Goal: Task Accomplishment & Management: Use online tool/utility

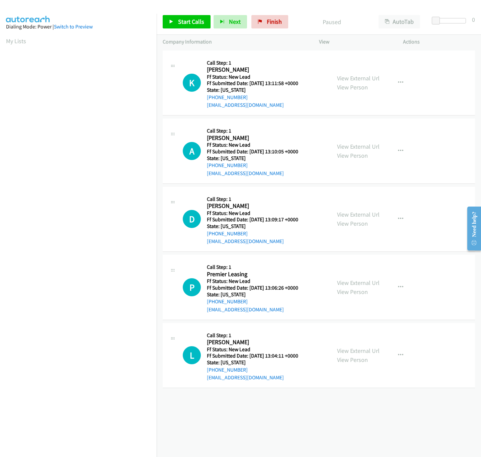
drag, startPoint x: 243, startPoint y: 448, endPoint x: 245, endPoint y: 445, distance: 3.6
click at [245, 445] on div "+1 415-964-1034 Call failed - Please reload the list and try again The Callbar …" at bounding box center [319, 253] width 324 height 408
click at [360, 143] on link "View External Url" at bounding box center [358, 147] width 43 height 8
click at [345, 90] on link "View Person" at bounding box center [352, 87] width 31 height 8
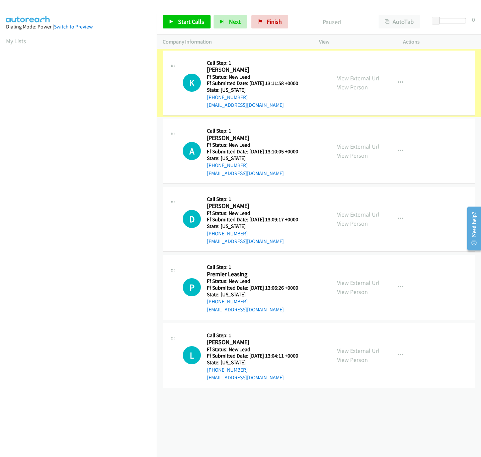
click at [368, 77] on link "View External Url" at bounding box center [358, 78] width 43 height 8
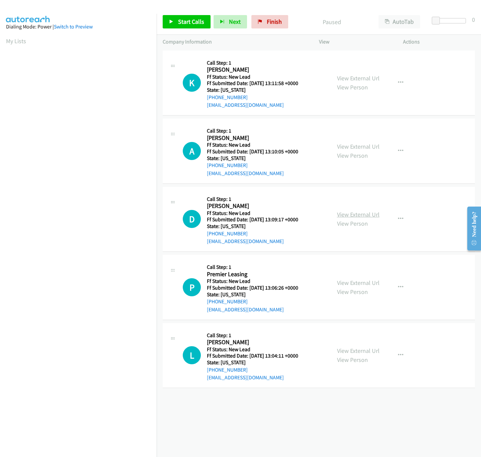
click at [355, 212] on link "View External Url" at bounding box center [358, 215] width 43 height 8
click at [187, 24] on span "Start Calls" at bounding box center [191, 22] width 26 height 8
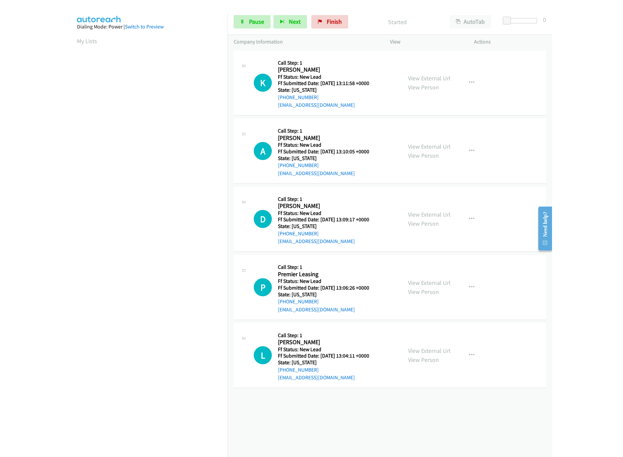
scroll to position [0, 2]
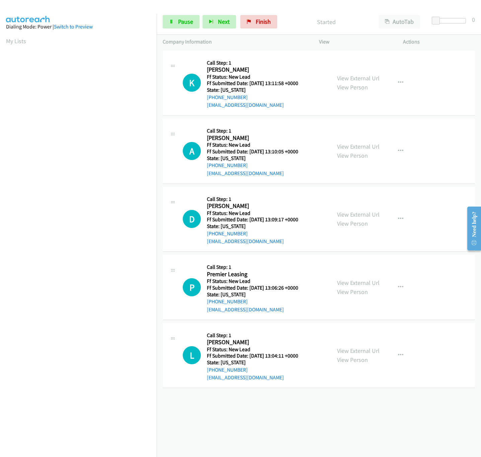
click at [147, 52] on iframe at bounding box center [81, 211] width 151 height 318
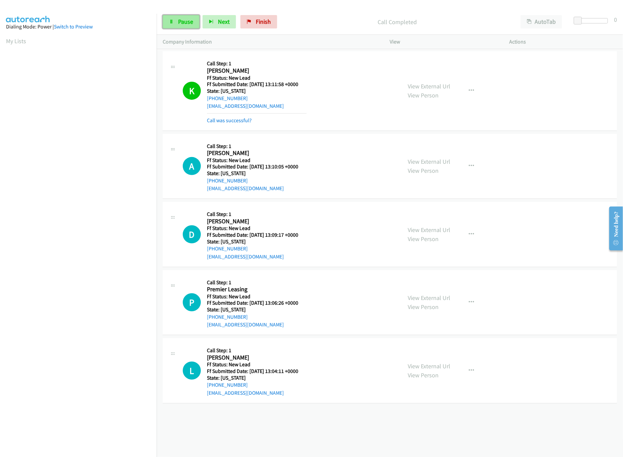
click at [177, 22] on link "Pause" at bounding box center [181, 21] width 37 height 13
drag, startPoint x: 577, startPoint y: 20, endPoint x: 584, endPoint y: 20, distance: 7.7
click at [481, 20] on span at bounding box center [584, 21] width 8 height 8
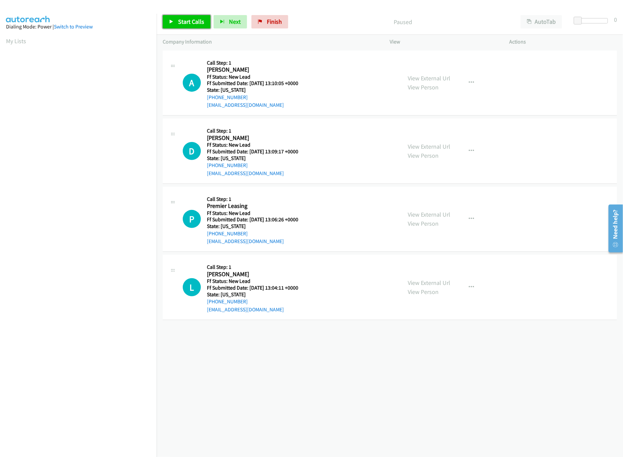
click at [193, 21] on span "Start Calls" at bounding box center [191, 22] width 26 height 8
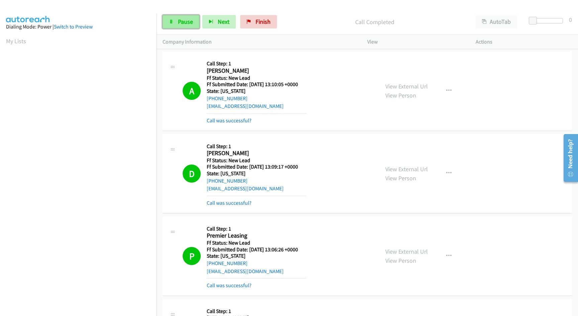
click at [175, 25] on link "Pause" at bounding box center [181, 21] width 37 height 13
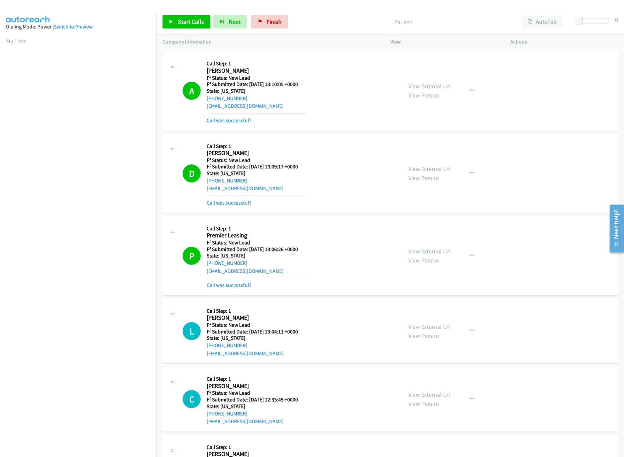
click at [425, 250] on link "View External Url" at bounding box center [430, 251] width 43 height 8
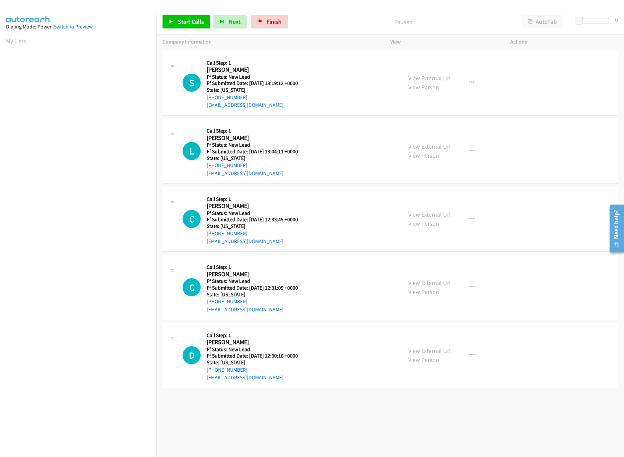
click at [438, 80] on link "View External Url" at bounding box center [430, 78] width 43 height 8
click at [193, 22] on span "Start Calls" at bounding box center [191, 22] width 26 height 8
drag, startPoint x: 577, startPoint y: 20, endPoint x: 600, endPoint y: 22, distance: 22.5
click at [599, 22] on span at bounding box center [595, 21] width 8 height 8
click at [418, 148] on link "View External Url" at bounding box center [430, 147] width 43 height 8
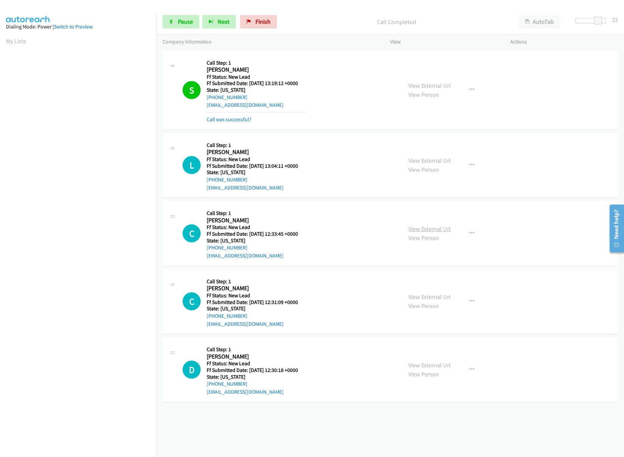
drag, startPoint x: 420, startPoint y: 223, endPoint x: 421, endPoint y: 229, distance: 6.1
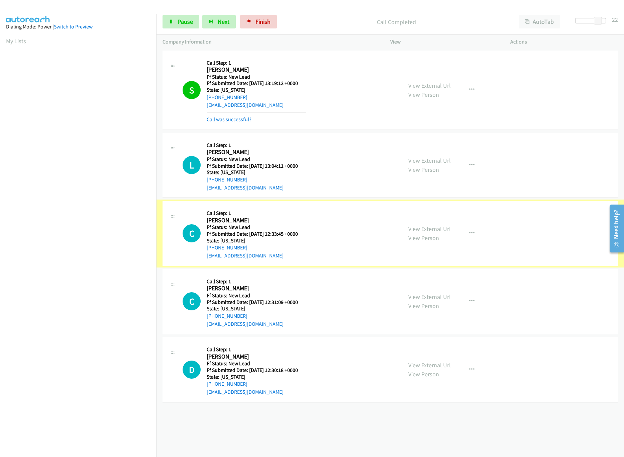
click at [421, 229] on link "View External Url" at bounding box center [430, 229] width 43 height 8
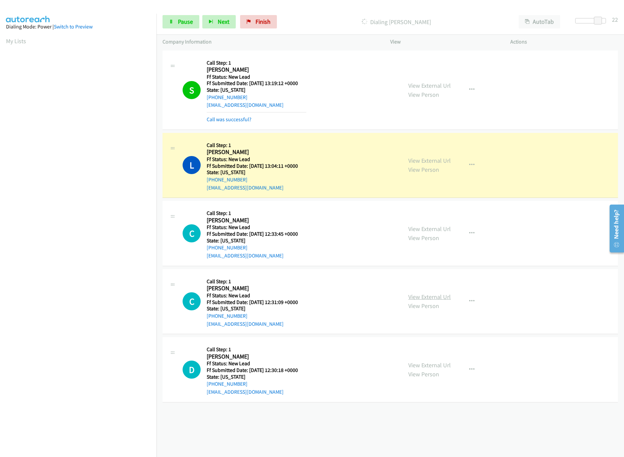
click at [442, 301] on link "View External Url" at bounding box center [430, 297] width 43 height 8
click at [589, 20] on div at bounding box center [591, 20] width 31 height 5
click at [585, 20] on div at bounding box center [594, 20] width 31 height 5
drag, startPoint x: 576, startPoint y: 20, endPoint x: 557, endPoint y: 22, distance: 19.1
click at [557, 22] on div "Start Calls Pause Next Finish Dialing Lampros Makris AutoTab AutoTab 0" at bounding box center [391, 22] width 468 height 26
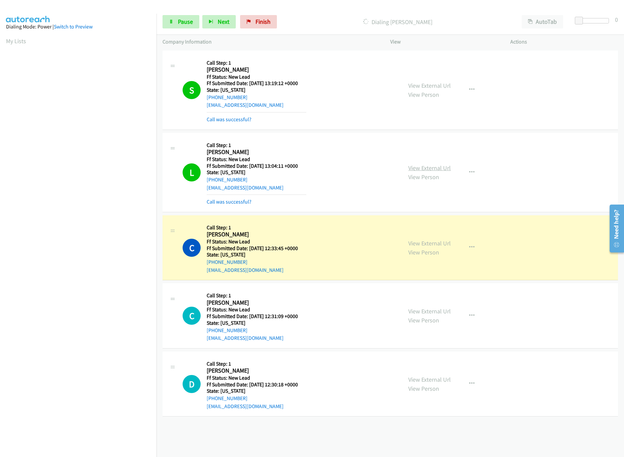
click at [439, 167] on link "View External Url" at bounding box center [430, 168] width 43 height 8
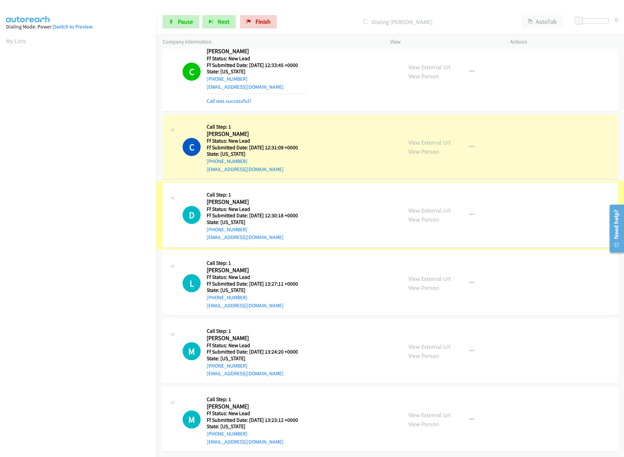
scroll to position [192, 0]
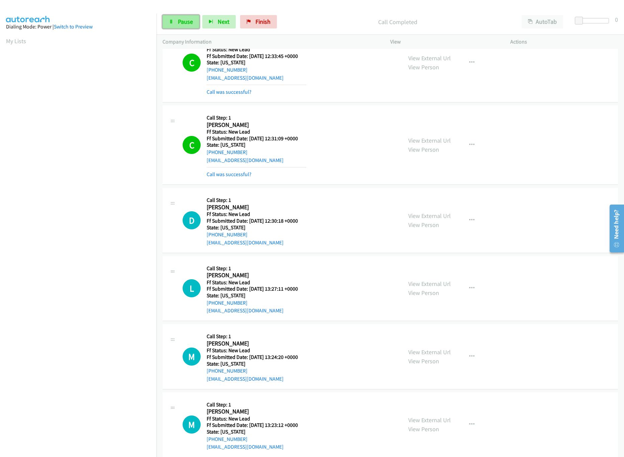
click at [171, 16] on link "Pause" at bounding box center [181, 21] width 37 height 13
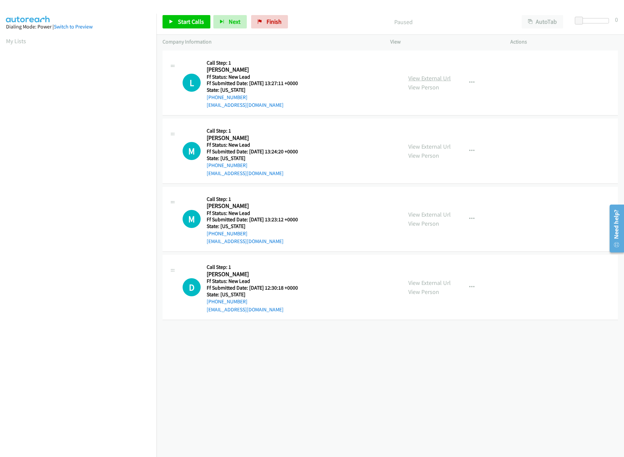
click at [439, 78] on link "View External Url" at bounding box center [430, 78] width 43 height 8
click at [189, 22] on span "Start Calls" at bounding box center [191, 22] width 26 height 8
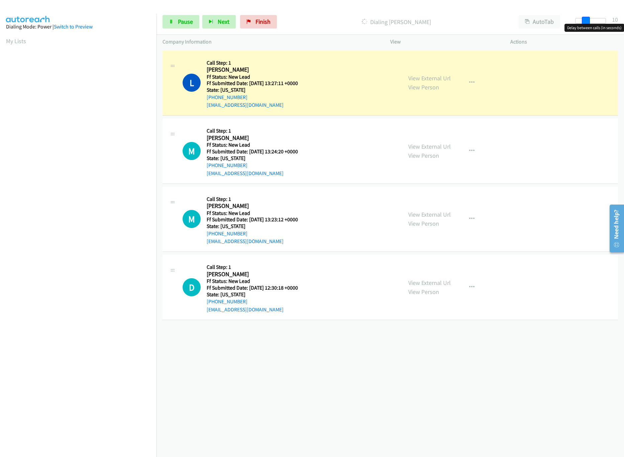
drag, startPoint x: 581, startPoint y: 19, endPoint x: 586, endPoint y: 28, distance: 10.7
click at [586, 28] on body "Start Calls Pause Next Finish Dialing [PERSON_NAME] AutoTab AutoTab 10 Company …" at bounding box center [312, 16] width 624 height 32
click at [441, 148] on link "View External Url" at bounding box center [430, 147] width 43 height 8
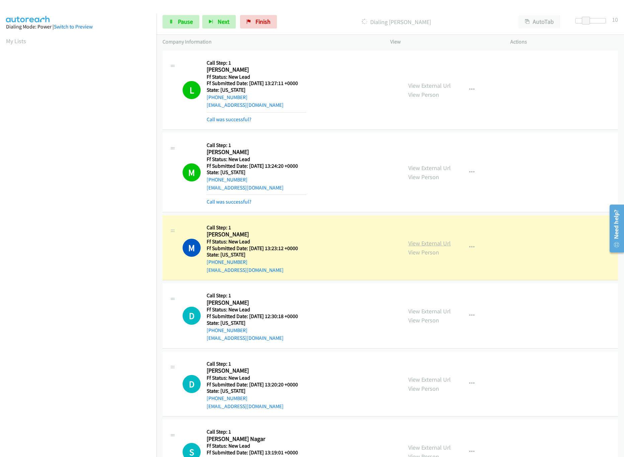
click at [417, 245] on link "View External Url" at bounding box center [430, 243] width 43 height 8
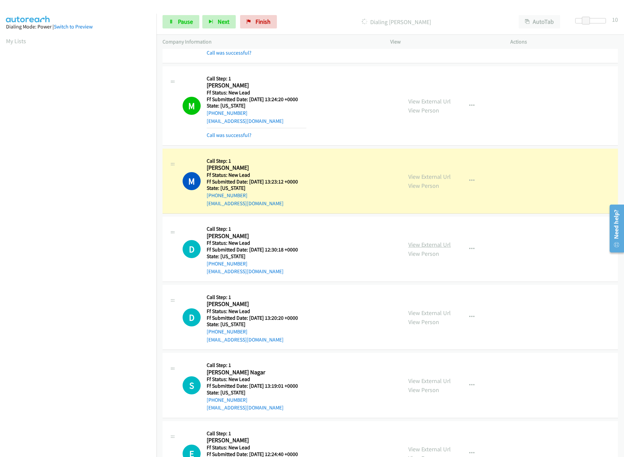
click at [440, 244] on link "View External Url" at bounding box center [430, 245] width 43 height 8
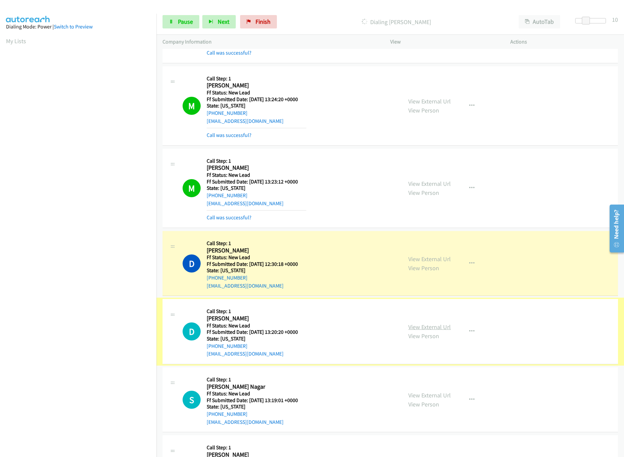
click at [428, 331] on link "View External Url" at bounding box center [430, 327] width 43 height 8
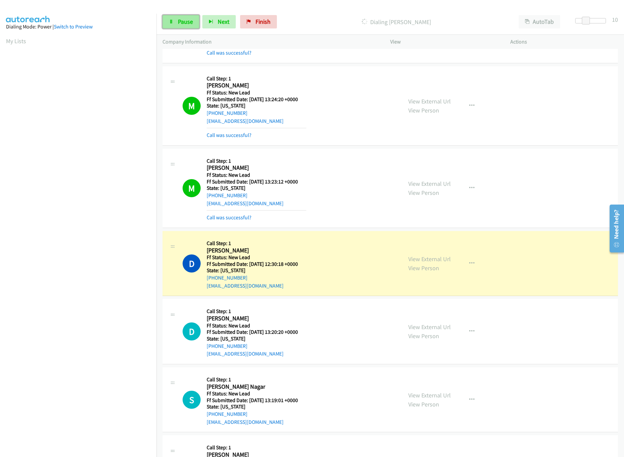
click at [172, 26] on link "Pause" at bounding box center [181, 21] width 37 height 13
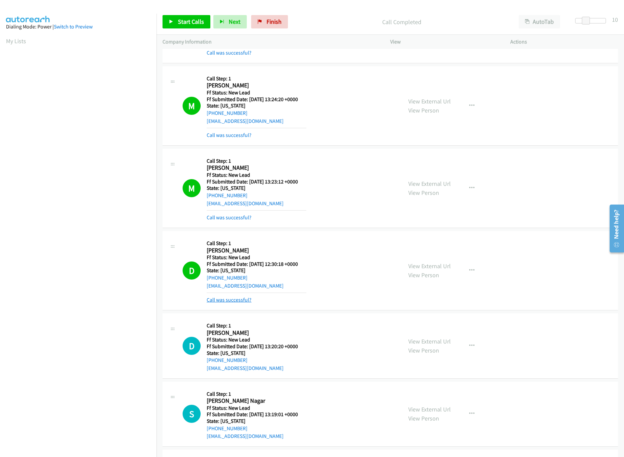
click at [231, 303] on link "Call was successful?" at bounding box center [229, 300] width 45 height 6
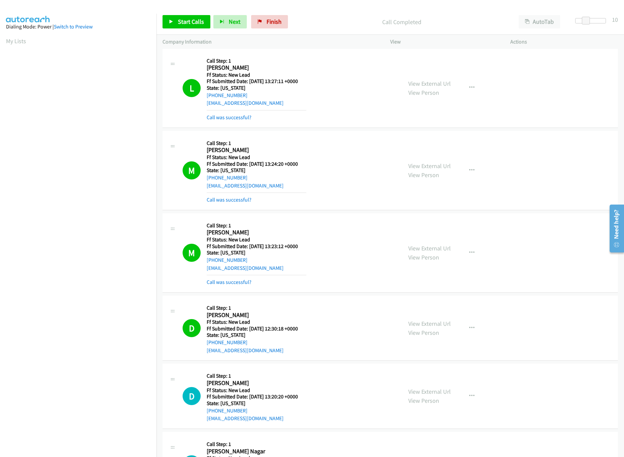
scroll to position [0, 0]
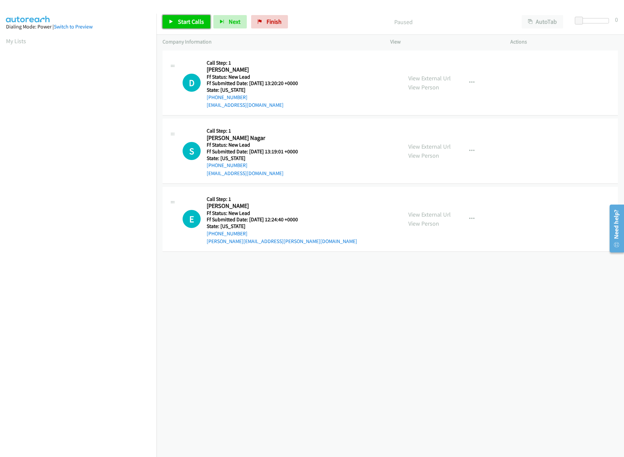
click at [191, 20] on span "Start Calls" at bounding box center [191, 22] width 26 height 8
click at [441, 145] on link "View External Url" at bounding box center [430, 147] width 43 height 8
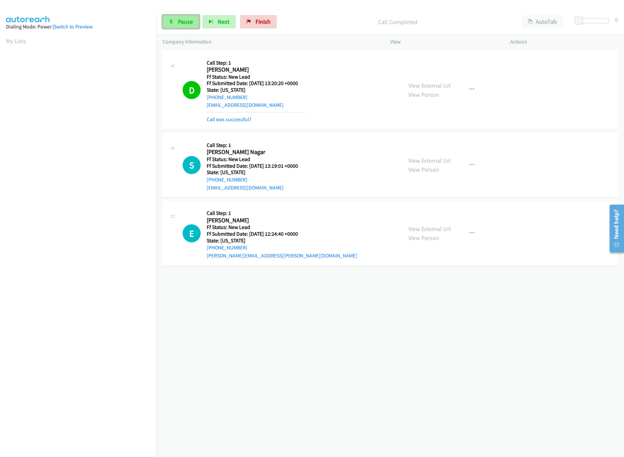
click at [172, 22] on icon at bounding box center [171, 22] width 5 height 5
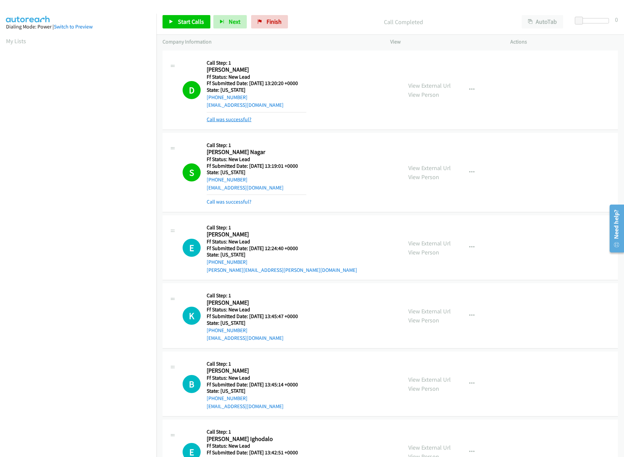
click at [240, 117] on link "Call was successful?" at bounding box center [229, 119] width 45 height 6
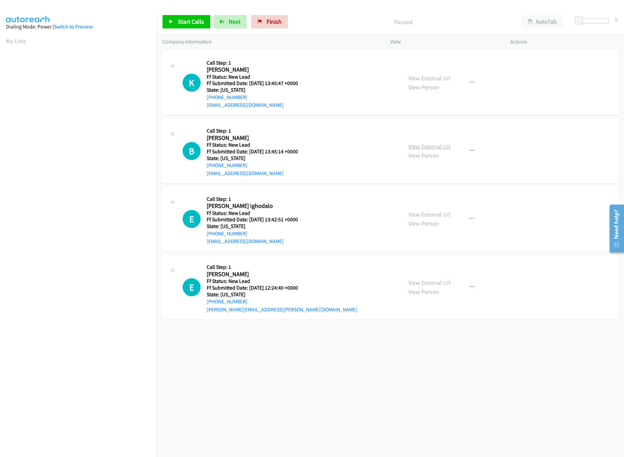
drag, startPoint x: 430, startPoint y: 148, endPoint x: 416, endPoint y: 148, distance: 13.7
click at [430, 148] on link "View External Url" at bounding box center [430, 147] width 43 height 8
click at [436, 74] on link "View External Url" at bounding box center [430, 78] width 43 height 8
click at [177, 35] on div "Company Information" at bounding box center [271, 42] width 228 height 14
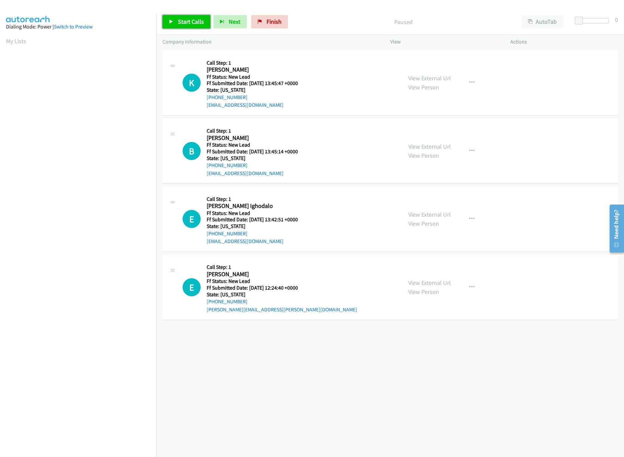
click at [187, 23] on span "Start Calls" at bounding box center [191, 22] width 26 height 8
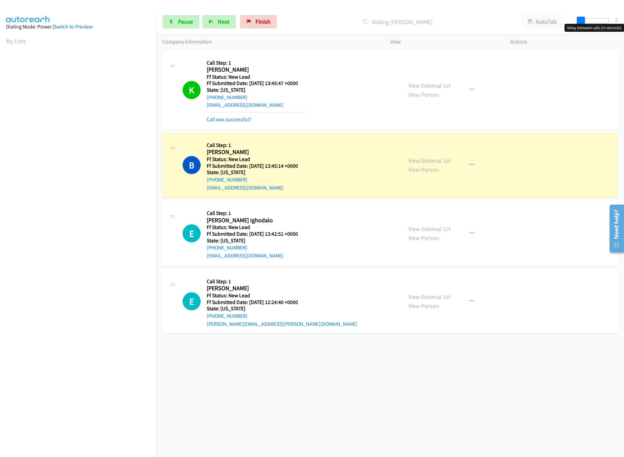
drag, startPoint x: 580, startPoint y: 20, endPoint x: 597, endPoint y: 23, distance: 17.4
click at [597, 23] on body "Start Calls Pause Next Finish Dialing Beverly Gamache AutoTab AutoTab 2 Company…" at bounding box center [312, 16] width 624 height 32
click at [425, 158] on link "View External Url" at bounding box center [430, 161] width 43 height 8
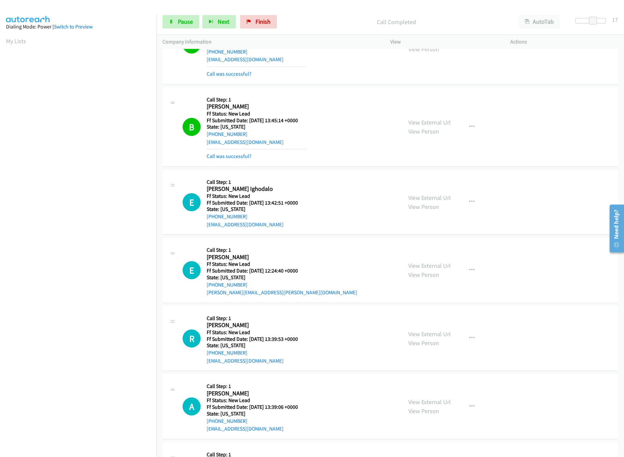
scroll to position [67, 0]
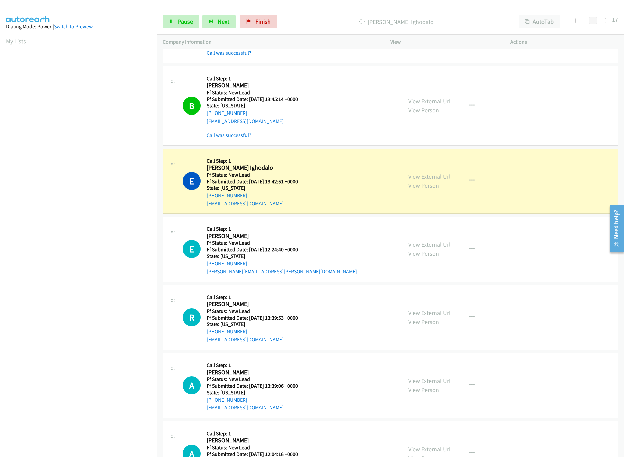
click at [431, 176] on link "View External Url" at bounding box center [430, 177] width 43 height 8
click at [181, 25] on span "Pause" at bounding box center [185, 22] width 15 height 8
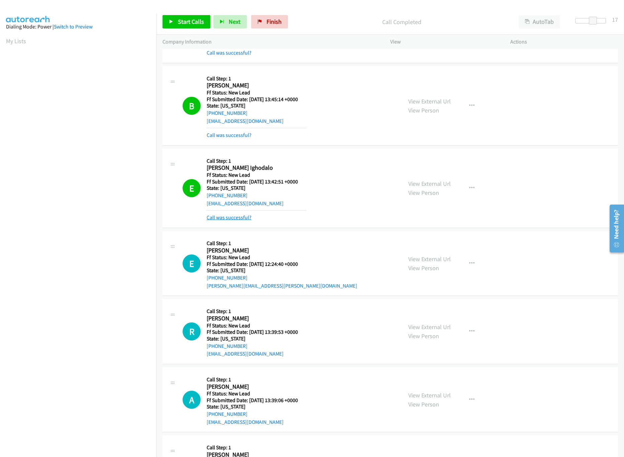
click at [232, 218] on link "Call was successful?" at bounding box center [229, 217] width 45 height 6
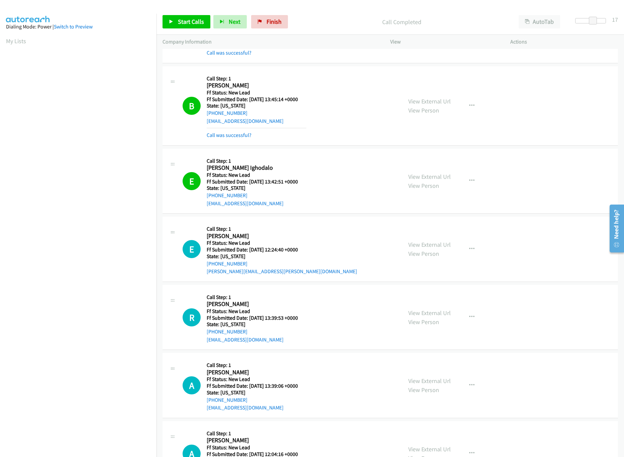
click at [518, 73] on div "View External Url View Person View External Url Email Schedule/Manage Callback …" at bounding box center [466, 105] width 126 height 67
click at [384, 35] on div "Company Information" at bounding box center [271, 42] width 228 height 14
click at [359, 36] on div "Company Information" at bounding box center [271, 42] width 228 height 14
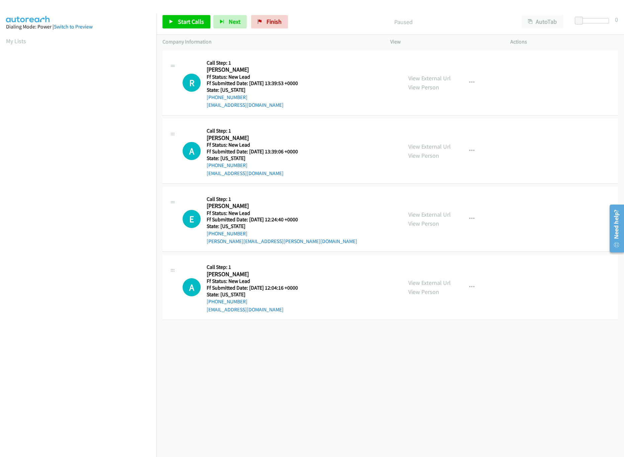
click at [427, 82] on div "View External Url View Person" at bounding box center [430, 83] width 43 height 18
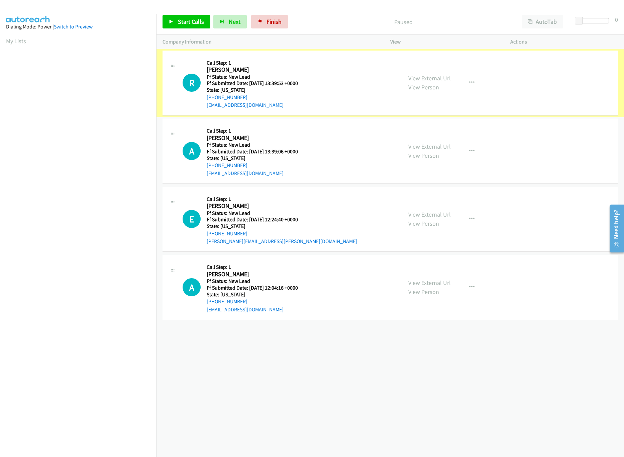
click at [427, 76] on link "View External Url" at bounding box center [430, 78] width 43 height 8
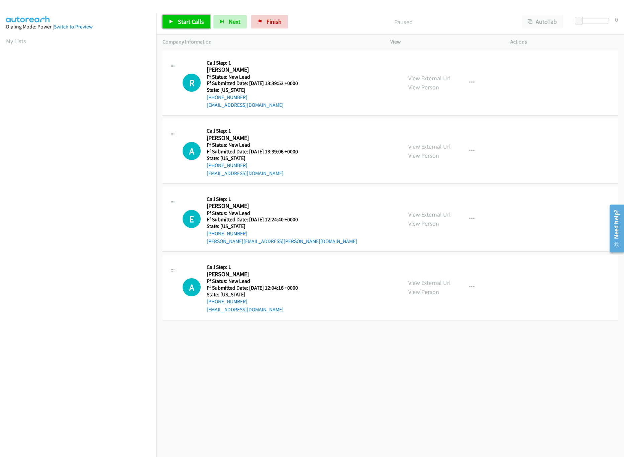
click at [198, 23] on span "Start Calls" at bounding box center [191, 22] width 26 height 8
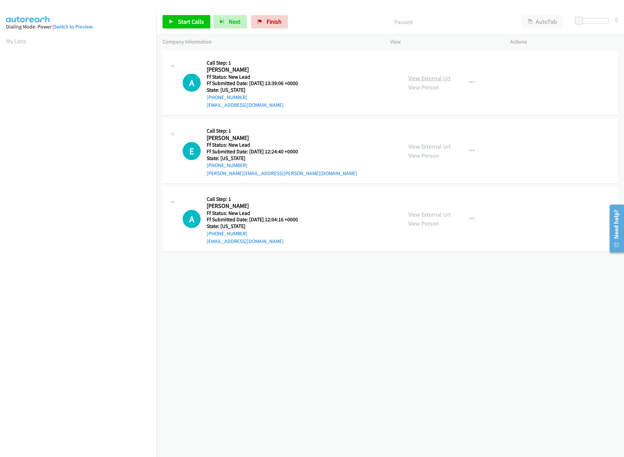
click at [419, 80] on link "View External Url" at bounding box center [430, 78] width 43 height 8
click at [182, 16] on link "Start Calls" at bounding box center [187, 21] width 48 height 13
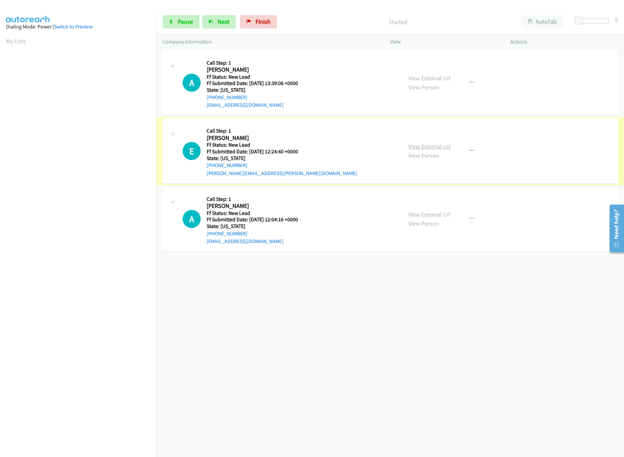
click at [431, 145] on link "View External Url" at bounding box center [430, 147] width 43 height 8
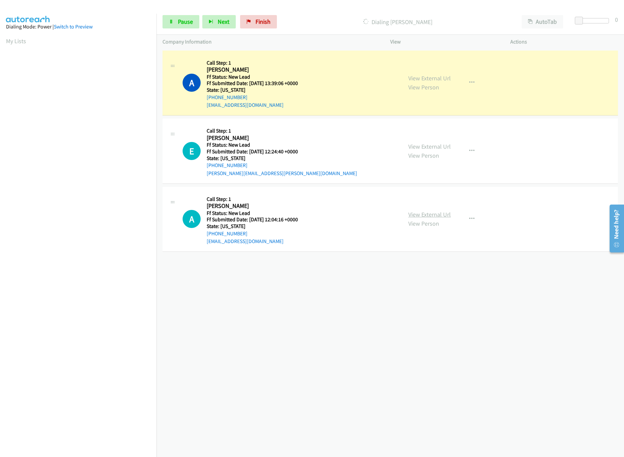
click at [426, 213] on link "View External Url" at bounding box center [430, 215] width 43 height 8
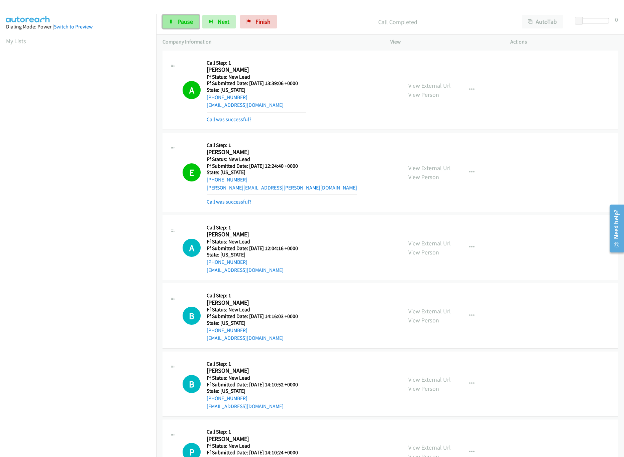
click at [185, 24] on span "Pause" at bounding box center [185, 22] width 15 height 8
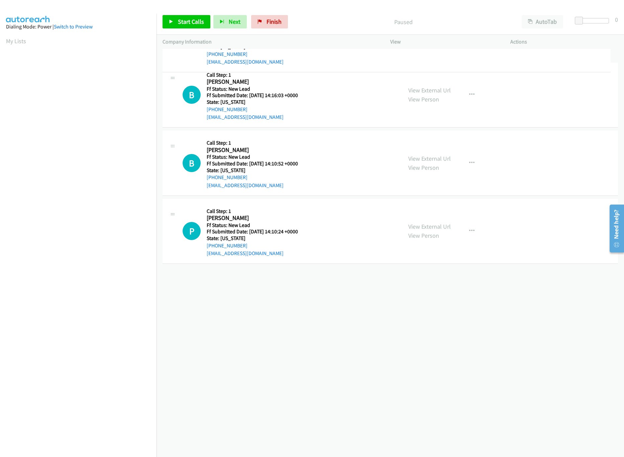
drag, startPoint x: 276, startPoint y: 273, endPoint x: 322, endPoint y: 24, distance: 252.8
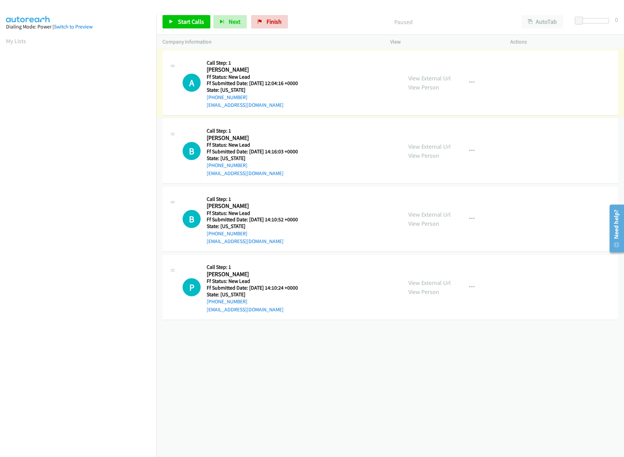
click at [178, 13] on div "Start Calls Pause Next Finish Paused AutoTab AutoTab 0" at bounding box center [391, 22] width 468 height 26
click at [181, 25] on span "Start Calls" at bounding box center [191, 22] width 26 height 8
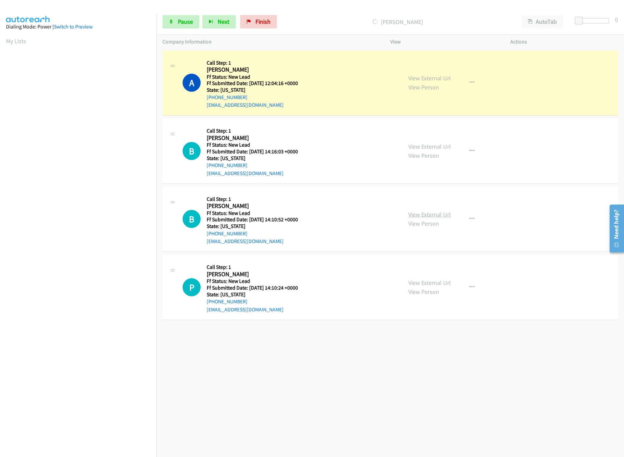
click at [433, 215] on link "View External Url" at bounding box center [430, 215] width 43 height 8
click at [443, 146] on link "View External Url" at bounding box center [430, 147] width 43 height 8
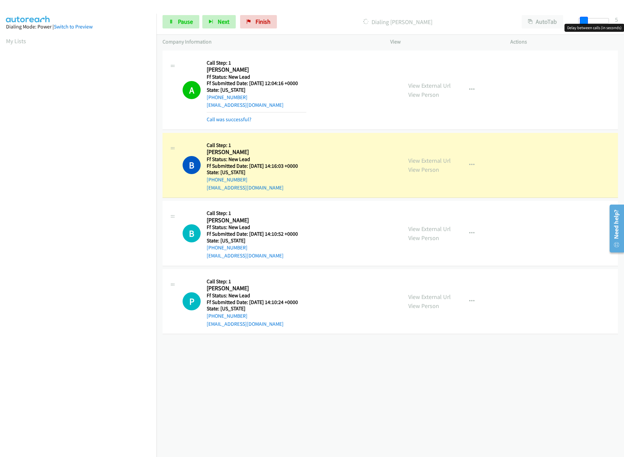
drag, startPoint x: 579, startPoint y: 23, endPoint x: 585, endPoint y: 24, distance: 6.1
click at [585, 24] on body "Start Calls Pause Next Finish Dialing Barbara O'reilly AutoTab AutoTab 5 Compan…" at bounding box center [312, 16] width 624 height 32
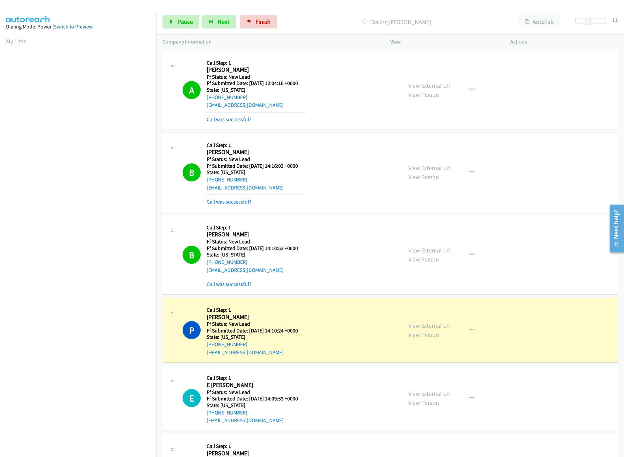
scroll to position [124, 0]
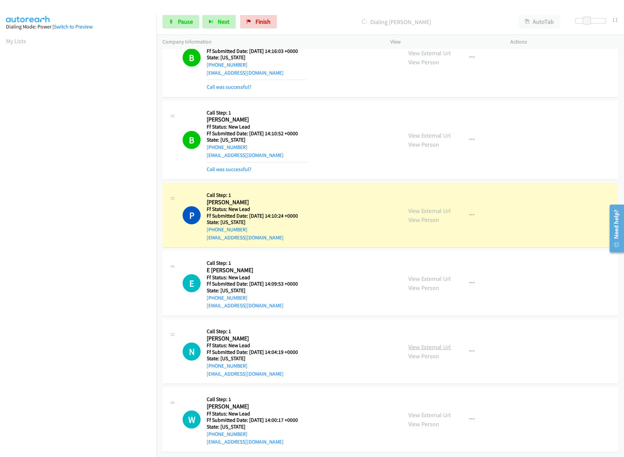
click at [424, 343] on link "View External Url" at bounding box center [430, 347] width 43 height 8
click at [440, 275] on link "View External Url" at bounding box center [430, 279] width 43 height 8
click at [446, 207] on link "View External Url" at bounding box center [430, 211] width 43 height 8
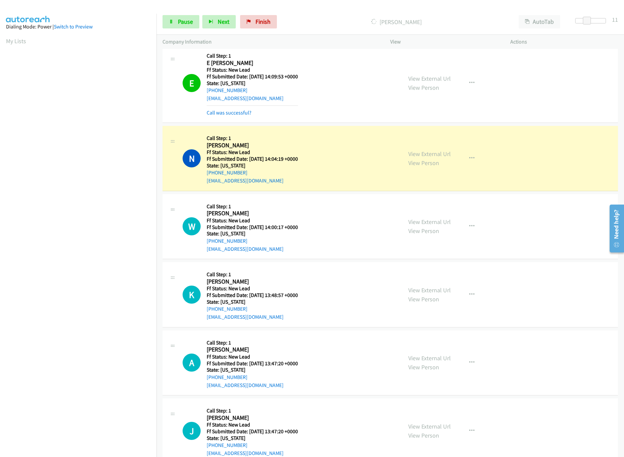
scroll to position [357, 0]
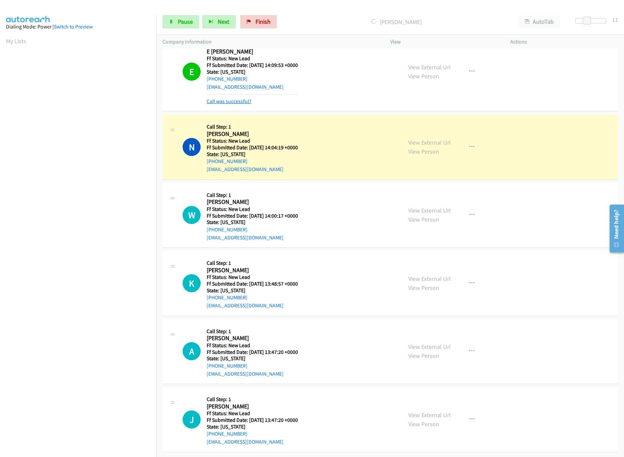
click at [241, 98] on link "Call was successful?" at bounding box center [229, 101] width 45 height 6
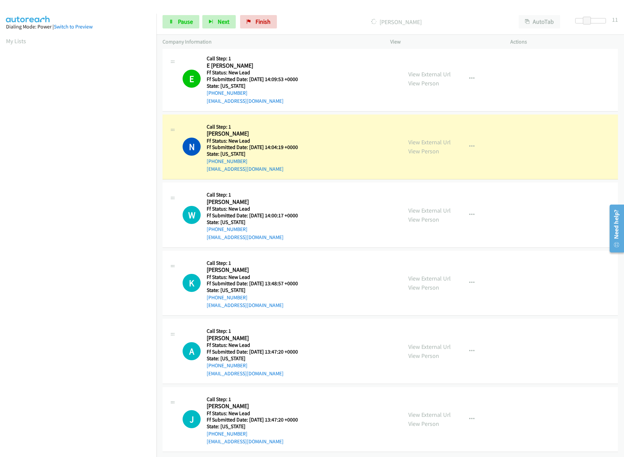
scroll to position [343, 0]
click at [427, 206] on link "View External Url" at bounding box center [430, 210] width 43 height 8
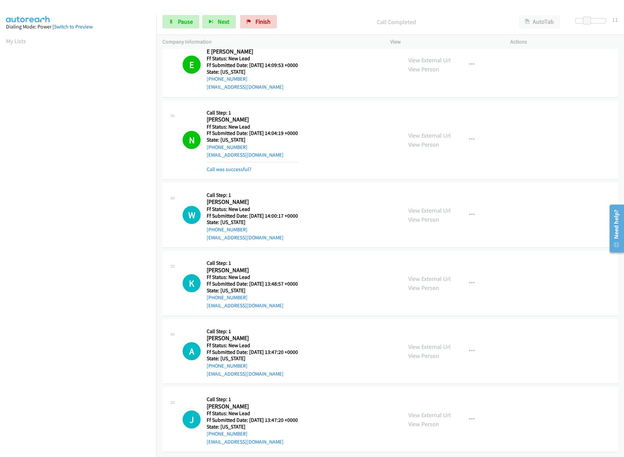
click at [182, 14] on div "Start Calls Pause Next Finish Call Completed AutoTab AutoTab 11" at bounding box center [391, 22] width 468 height 26
click at [178, 22] on span "Pause" at bounding box center [185, 22] width 15 height 8
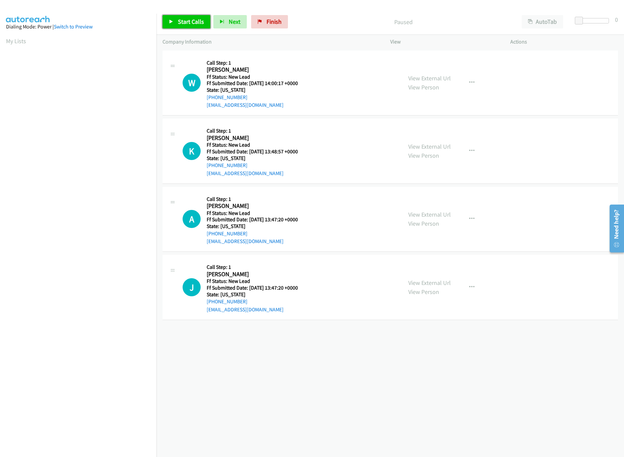
click at [187, 24] on span "Start Calls" at bounding box center [191, 22] width 26 height 8
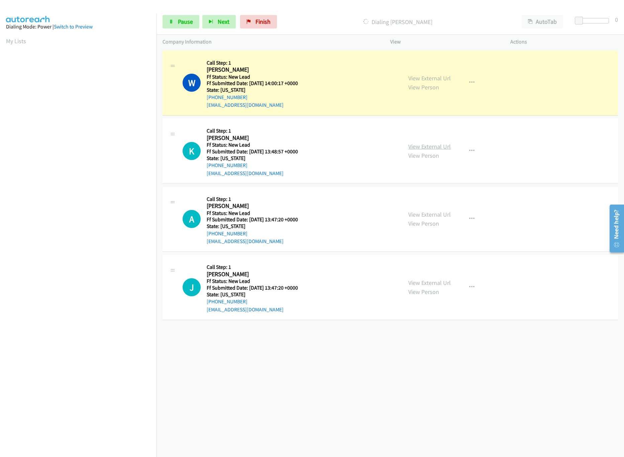
click at [426, 148] on link "View External Url" at bounding box center [430, 147] width 43 height 8
drag, startPoint x: 582, startPoint y: 21, endPoint x: 586, endPoint y: 22, distance: 4.1
click at [586, 22] on span at bounding box center [584, 21] width 8 height 8
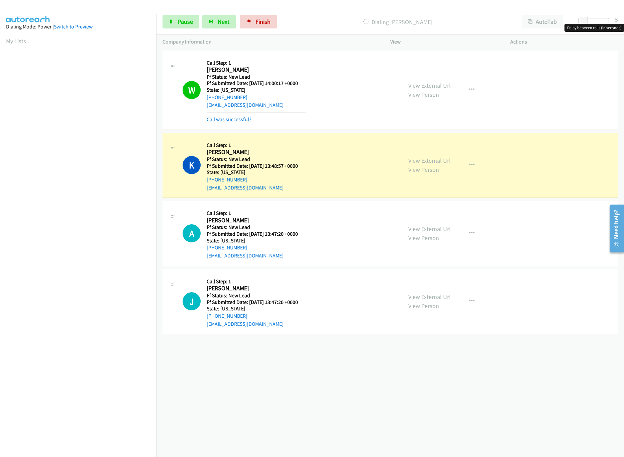
click at [592, 20] on div at bounding box center [594, 20] width 31 height 5
click at [263, 414] on div "+1 415-964-1034 Call failed - Please reload the list and try again The Callbar …" at bounding box center [391, 253] width 468 height 408
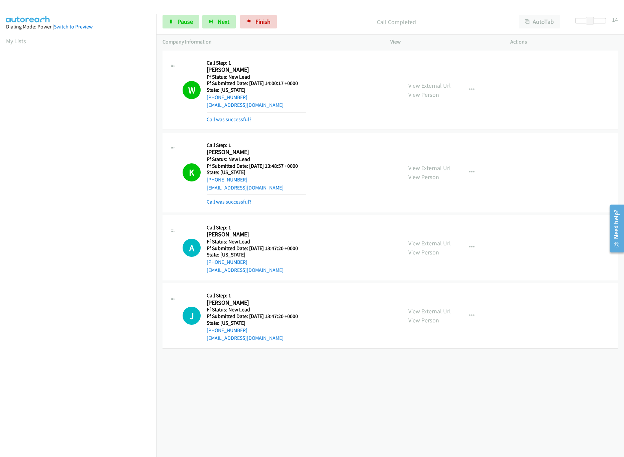
click at [420, 247] on link "View External Url" at bounding box center [430, 243] width 43 height 8
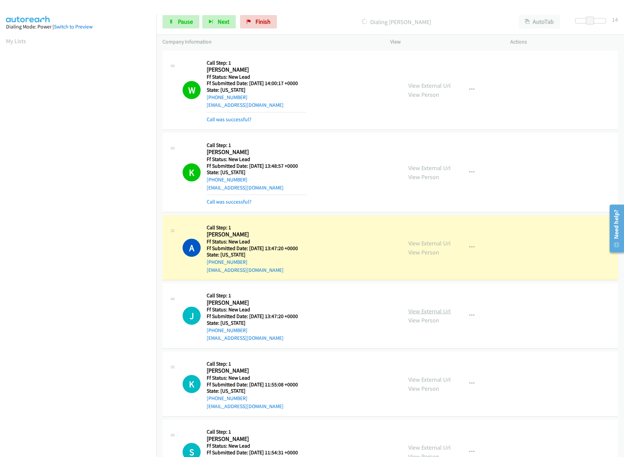
click at [421, 312] on link "View External Url" at bounding box center [430, 311] width 43 height 8
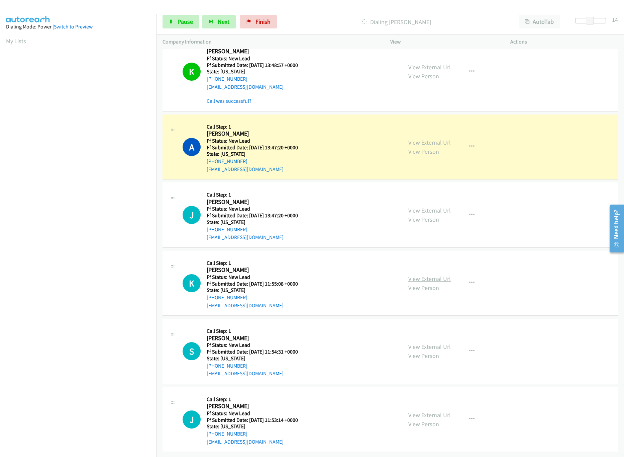
click at [429, 275] on link "View External Url" at bounding box center [430, 279] width 43 height 8
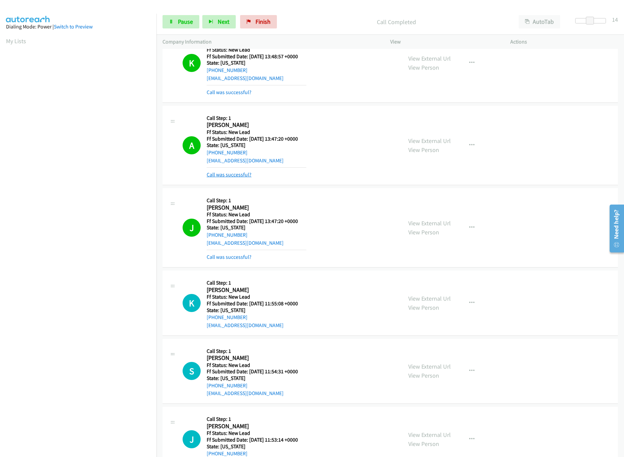
click at [226, 177] on link "Call was successful?" at bounding box center [229, 174] width 45 height 6
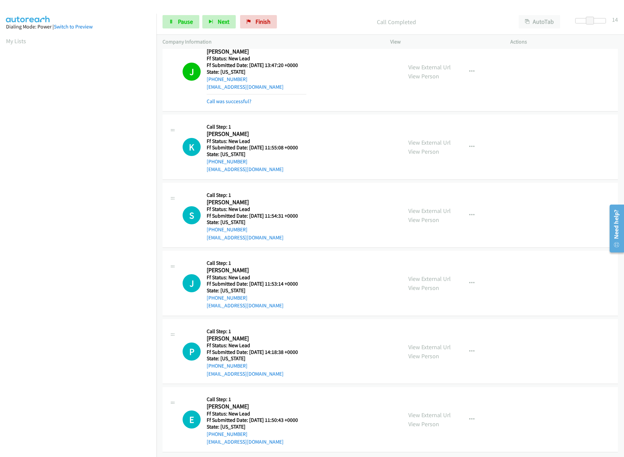
scroll to position [260, 0]
drag, startPoint x: 427, startPoint y: 195, endPoint x: 425, endPoint y: 204, distance: 8.9
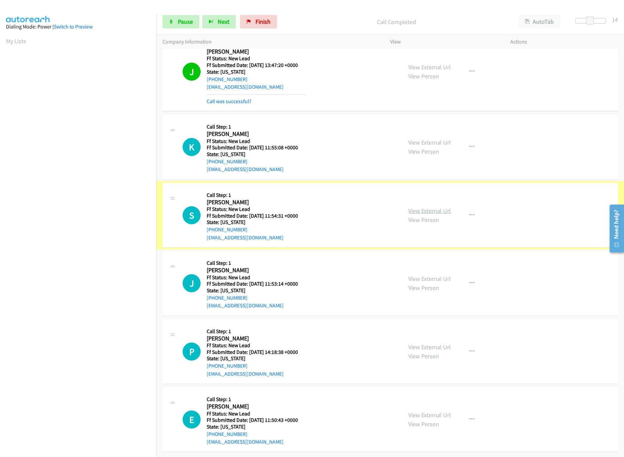
click at [425, 207] on link "View External Url" at bounding box center [430, 211] width 43 height 8
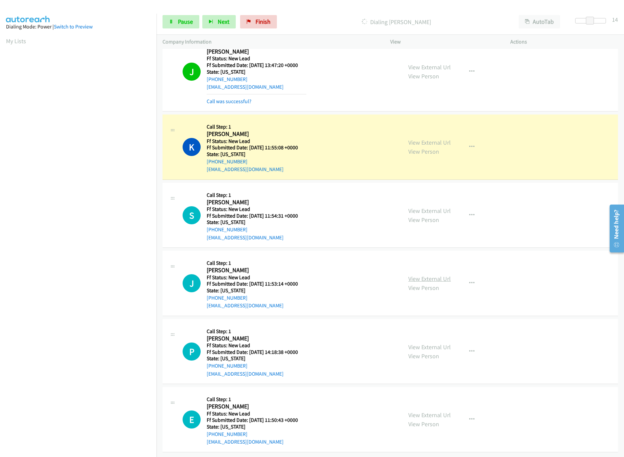
click at [410, 275] on link "View External Url" at bounding box center [430, 279] width 43 height 8
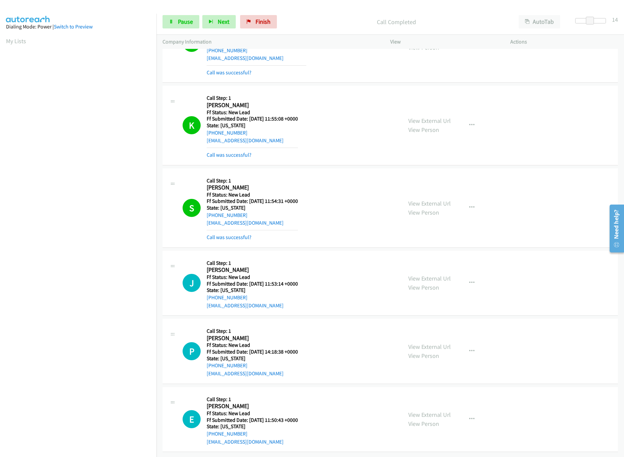
scroll to position [289, 0]
drag, startPoint x: 422, startPoint y: 405, endPoint x: 423, endPoint y: 394, distance: 11.4
click at [422, 411] on link "View External Url" at bounding box center [430, 415] width 43 height 8
click at [437, 343] on link "View External Url" at bounding box center [430, 347] width 43 height 8
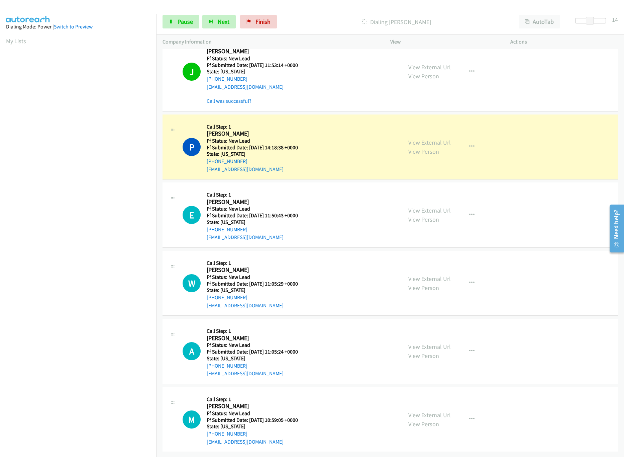
scroll to position [508, 0]
click at [417, 275] on link "View External Url" at bounding box center [430, 279] width 43 height 8
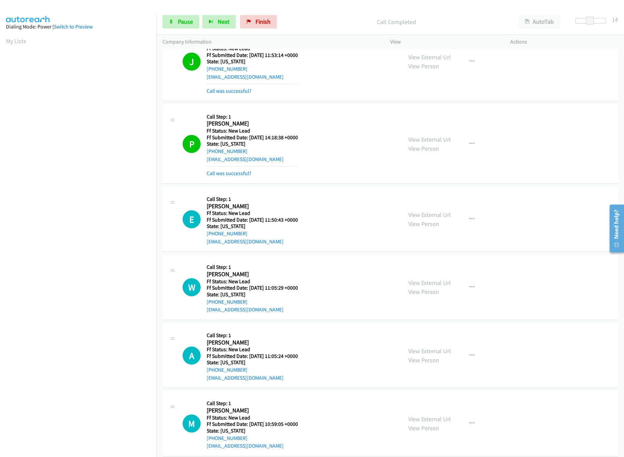
scroll to position [523, 0]
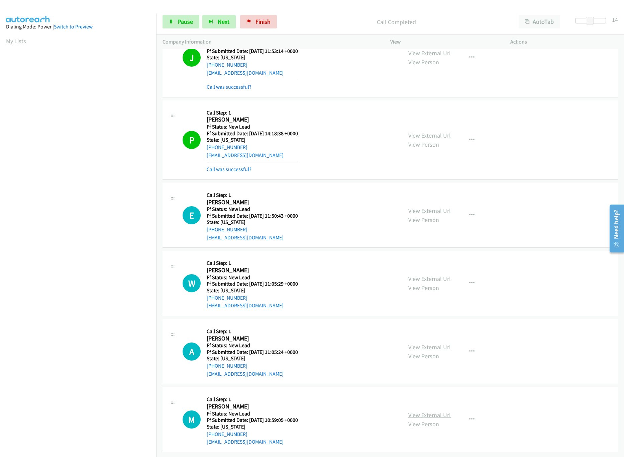
click at [418, 411] on link "View External Url" at bounding box center [430, 415] width 43 height 8
click at [444, 343] on link "View External Url" at bounding box center [430, 347] width 43 height 8
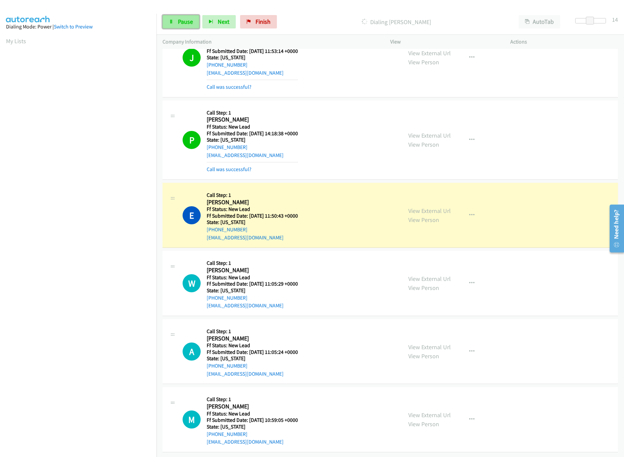
click at [193, 20] on link "Pause" at bounding box center [181, 21] width 37 height 13
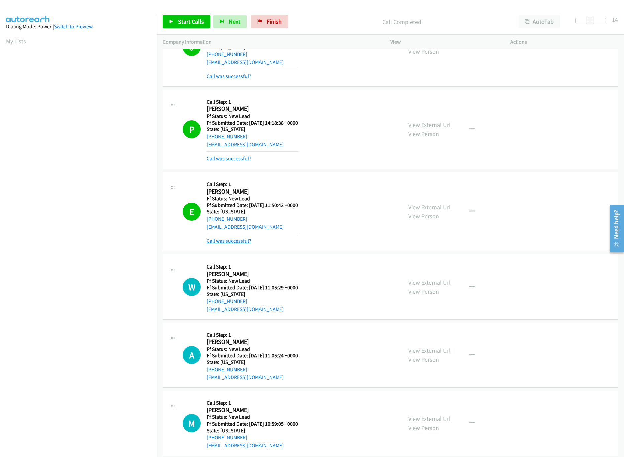
click at [218, 240] on link "Call was successful?" at bounding box center [229, 241] width 45 height 6
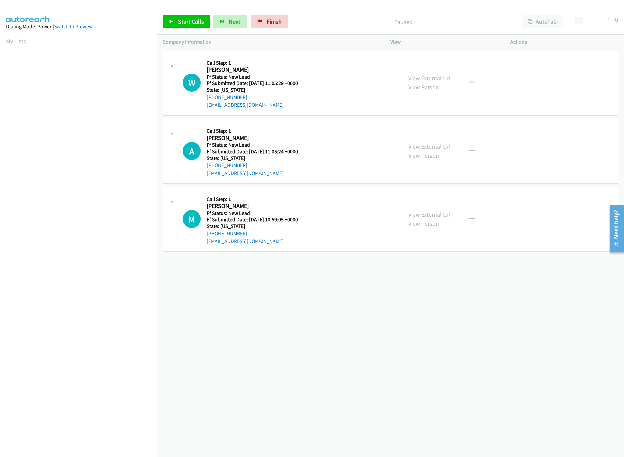
click at [335, 368] on div "[PHONE_NUMBER] Call failed - Please reload the list and try again The Callbar F…" at bounding box center [391, 253] width 468 height 408
click at [301, 324] on div "[PHONE_NUMBER] Call failed - Please reload the list and try again The Callbar F…" at bounding box center [391, 253] width 468 height 408
drag, startPoint x: 203, startPoint y: 40, endPoint x: 200, endPoint y: 33, distance: 7.2
click at [203, 40] on p "Company Information" at bounding box center [271, 42] width 216 height 8
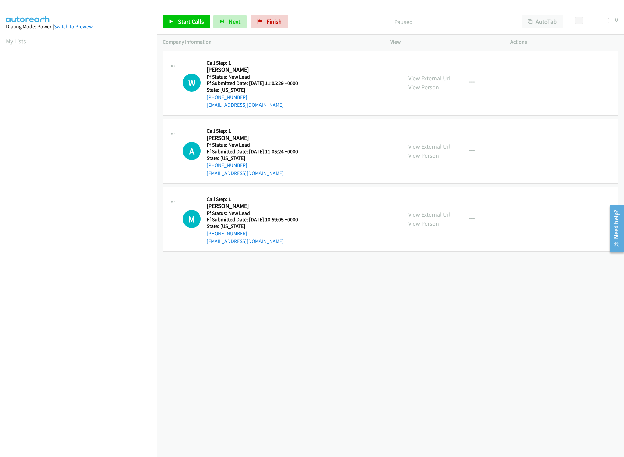
click at [198, 32] on div "Start Calls Pause Next Finish Paused AutoTab AutoTab 0" at bounding box center [391, 22] width 468 height 26
click at [196, 25] on link "Start Calls" at bounding box center [187, 21] width 48 height 13
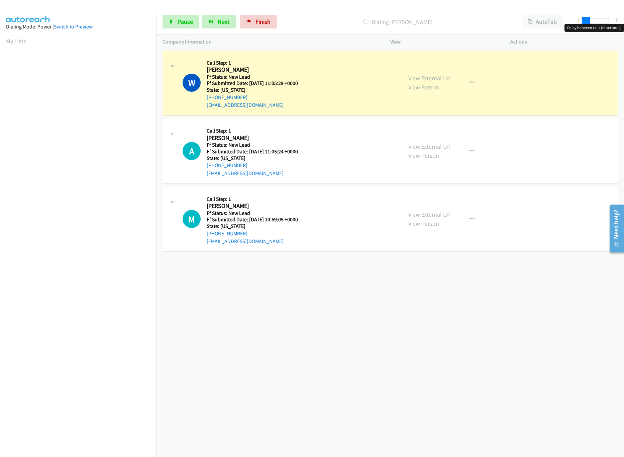
drag, startPoint x: 581, startPoint y: 18, endPoint x: 588, endPoint y: 18, distance: 7.7
click at [588, 18] on span at bounding box center [586, 21] width 8 height 8
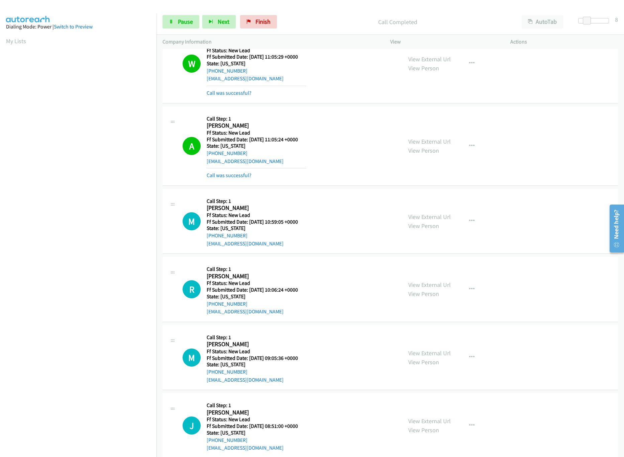
scroll to position [41, 0]
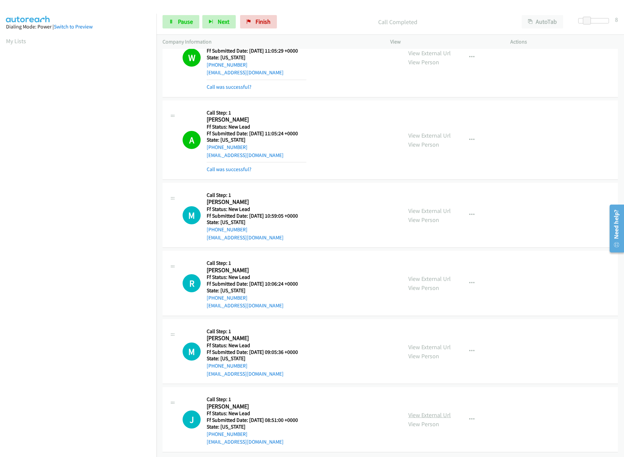
click at [416, 411] on link "View External Url" at bounding box center [430, 415] width 43 height 8
click at [432, 343] on link "View External Url" at bounding box center [430, 347] width 43 height 8
click at [439, 275] on link "View External Url" at bounding box center [430, 279] width 43 height 8
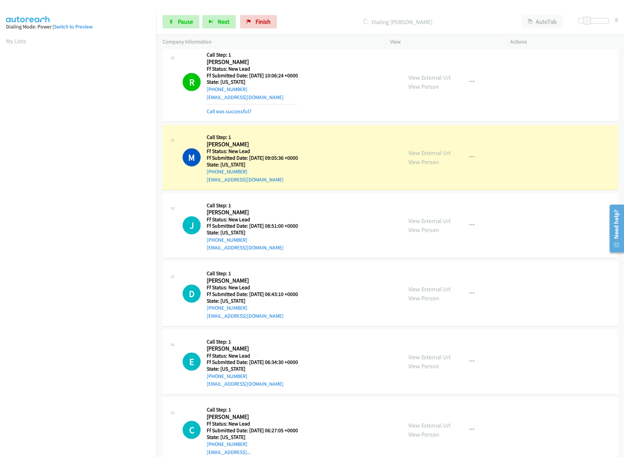
scroll to position [275, 0]
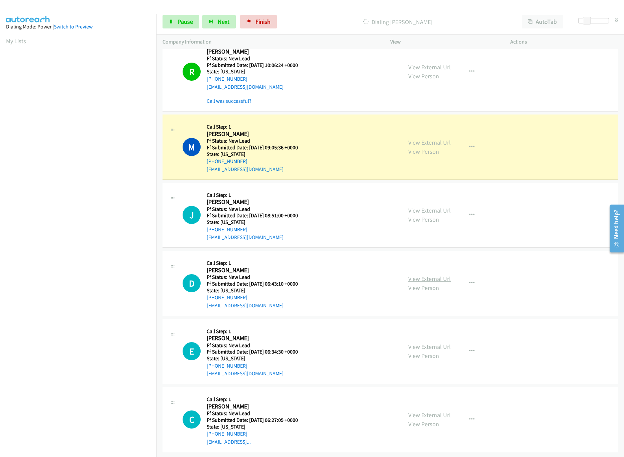
click at [437, 275] on link "View External Url" at bounding box center [430, 279] width 43 height 8
click at [186, 22] on span "Pause" at bounding box center [185, 22] width 15 height 8
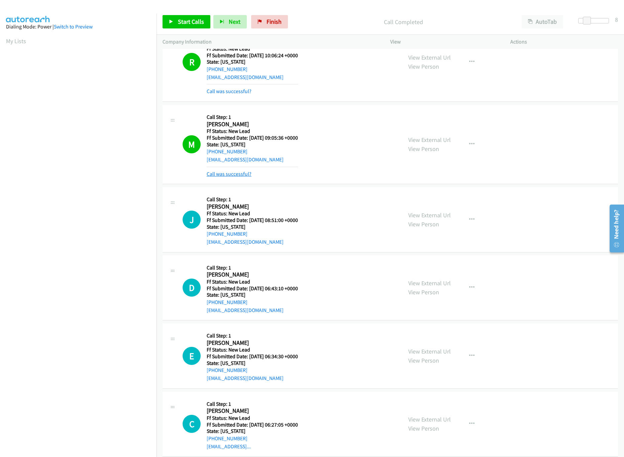
click at [233, 173] on link "Call was successful?" at bounding box center [229, 174] width 45 height 6
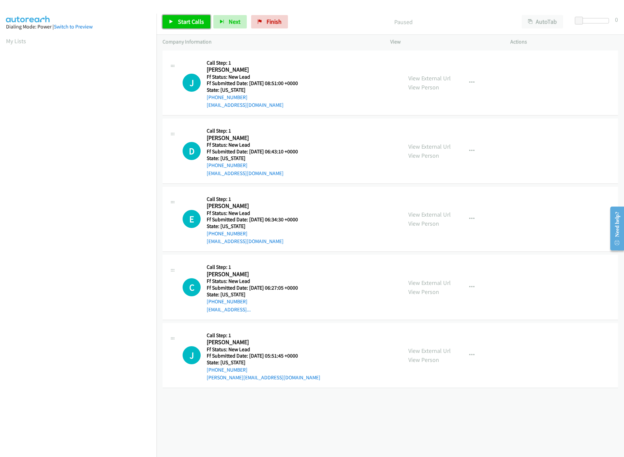
click at [188, 22] on span "Start Calls" at bounding box center [191, 22] width 26 height 8
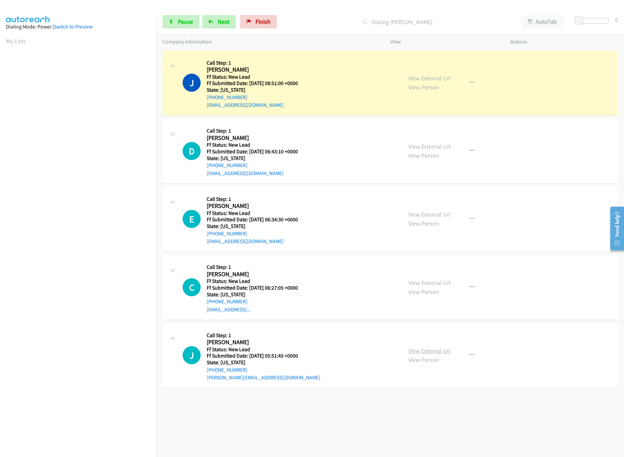
click at [419, 352] on link "View External Url" at bounding box center [430, 351] width 43 height 8
click at [436, 281] on link "View External Url" at bounding box center [430, 283] width 43 height 8
click at [439, 215] on link "View External Url" at bounding box center [430, 215] width 43 height 8
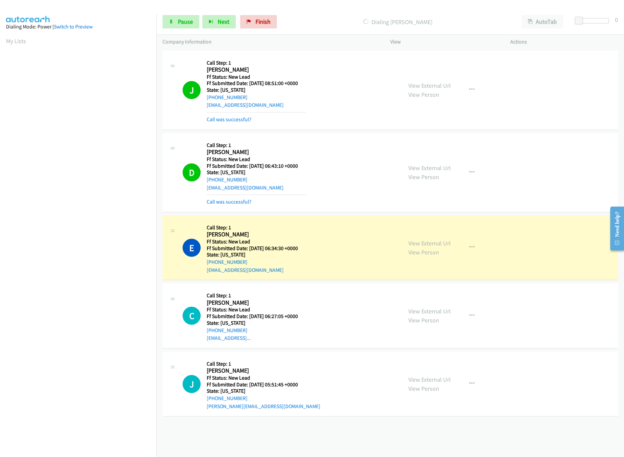
click at [310, 416] on div "J Callback Scheduled Call Step: 1 James Howlett America/New_York Ff Status: New…" at bounding box center [391, 383] width 456 height 65
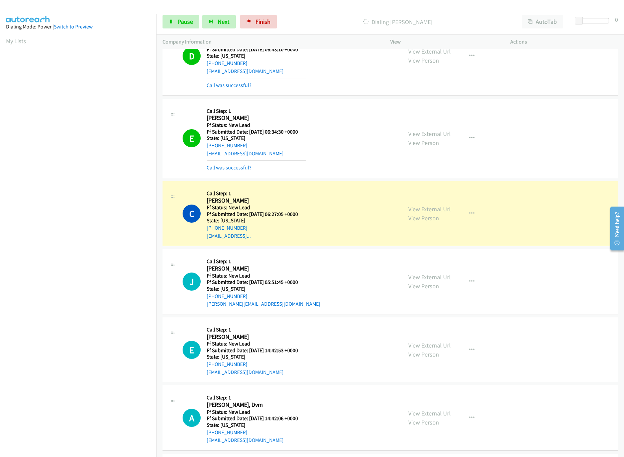
scroll to position [192, 0]
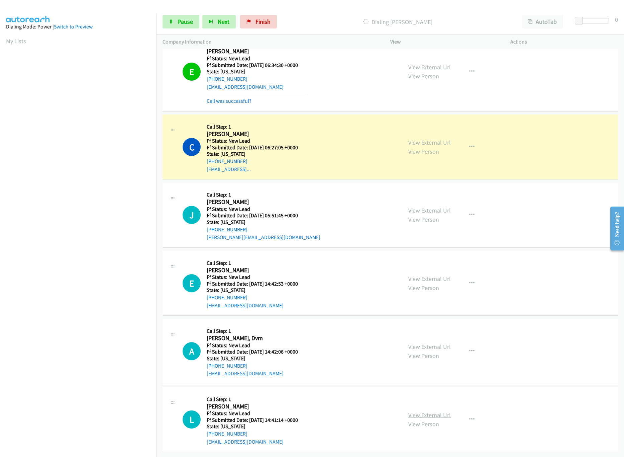
click at [433, 411] on link "View External Url" at bounding box center [430, 415] width 43 height 8
click at [436, 343] on link "View External Url" at bounding box center [430, 347] width 43 height 8
click at [434, 275] on link "View External Url" at bounding box center [430, 279] width 43 height 8
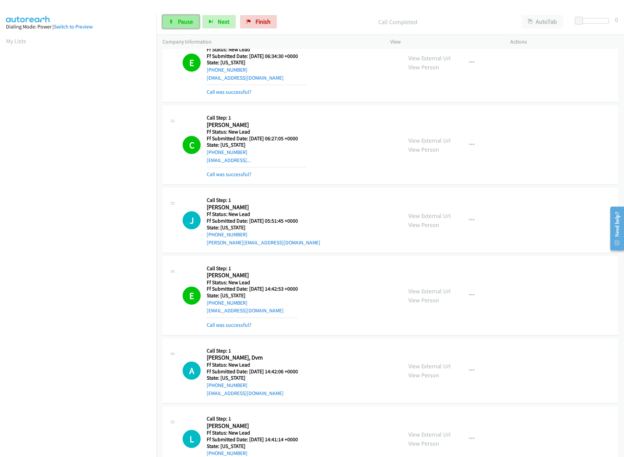
click at [183, 28] on link "Pause" at bounding box center [181, 21] width 37 height 13
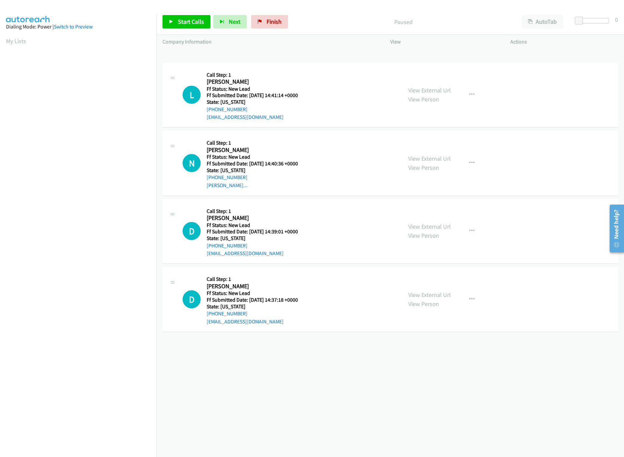
drag, startPoint x: 327, startPoint y: 354, endPoint x: 336, endPoint y: 10, distance: 343.5
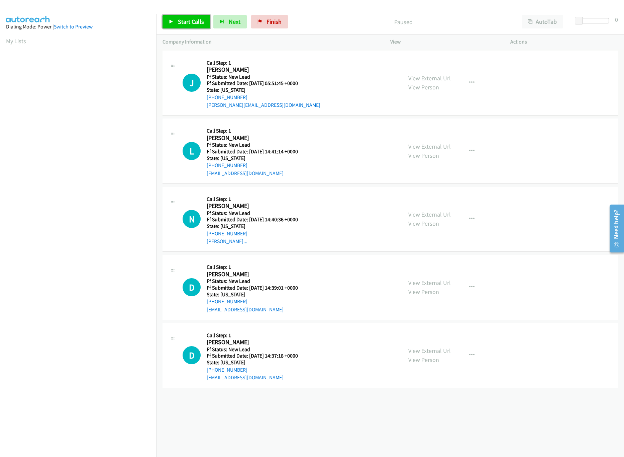
click at [202, 27] on link "Start Calls" at bounding box center [187, 21] width 48 height 13
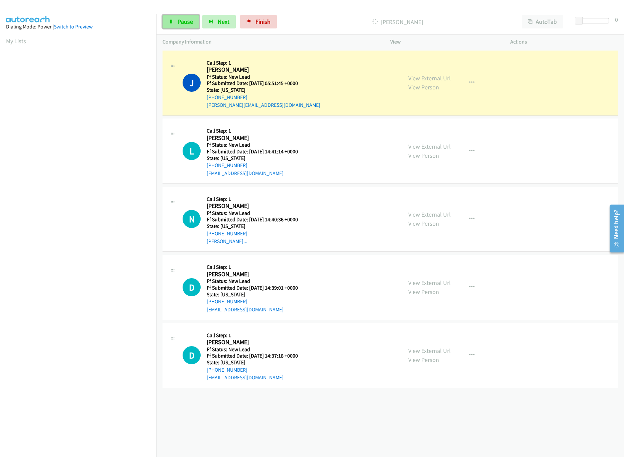
click at [186, 22] on span "Pause" at bounding box center [185, 22] width 15 height 8
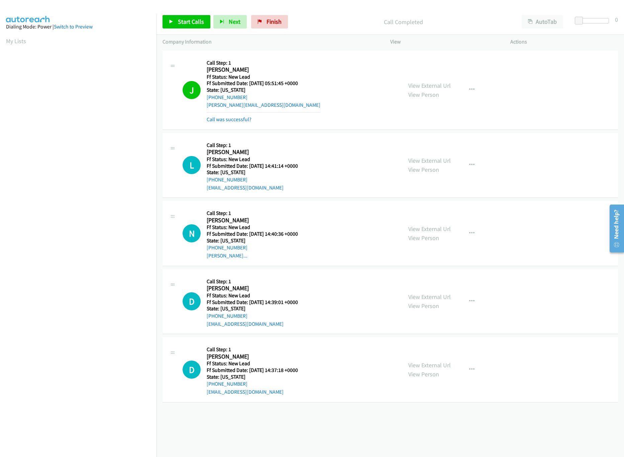
click at [368, 435] on div "[PHONE_NUMBER] Call failed - Please reload the list and try again The Callbar F…" at bounding box center [391, 253] width 468 height 408
click at [428, 367] on link "View External Url" at bounding box center [430, 365] width 43 height 8
click at [439, 296] on link "View External Url" at bounding box center [430, 297] width 43 height 8
click at [437, 226] on link "View External Url" at bounding box center [430, 229] width 43 height 8
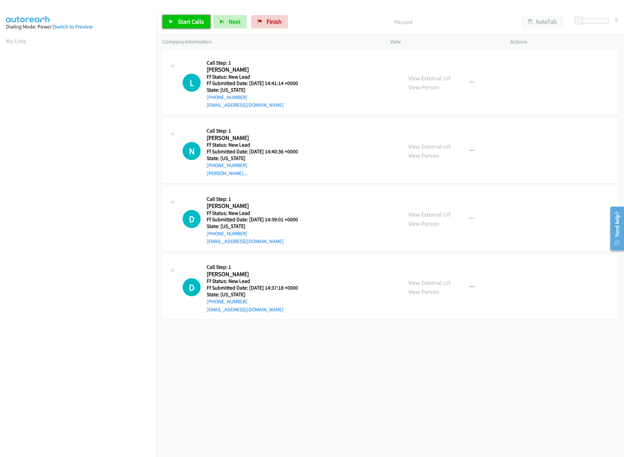
click at [171, 21] on icon at bounding box center [171, 22] width 5 height 5
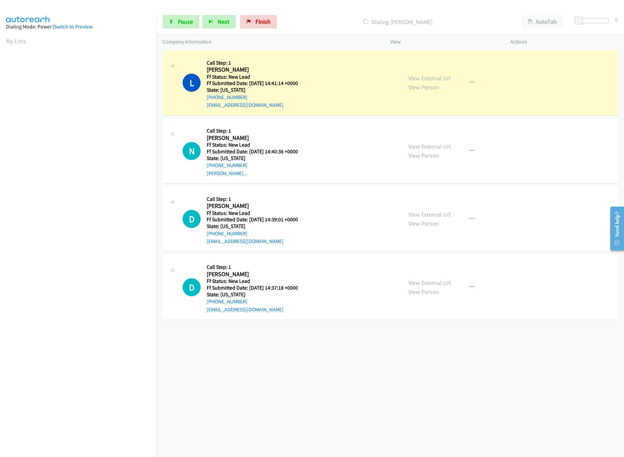
click at [196, 352] on div "[PHONE_NUMBER] Call failed - Please reload the list and try again The Callbar F…" at bounding box center [391, 253] width 468 height 408
click at [426, 75] on link "View External Url" at bounding box center [430, 78] width 43 height 8
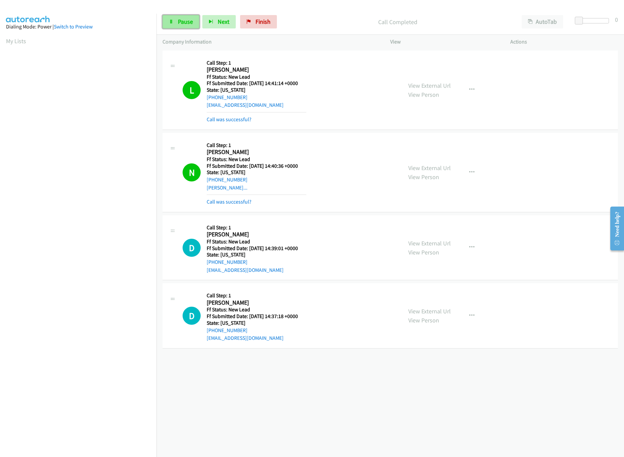
click at [169, 20] on link "Pause" at bounding box center [181, 21] width 37 height 13
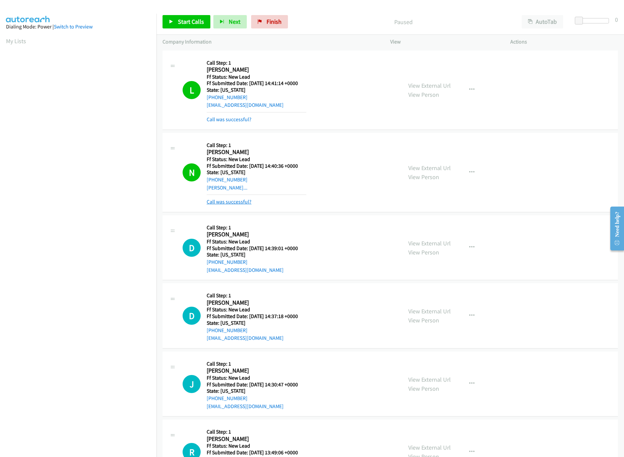
click at [225, 205] on link "Call was successful?" at bounding box center [229, 201] width 45 height 6
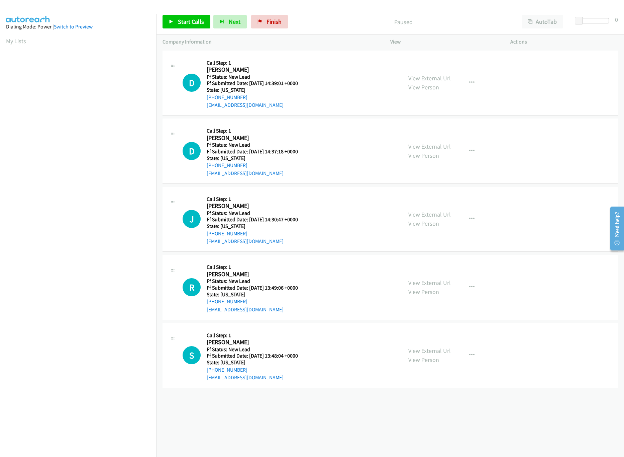
click at [259, 431] on div "+1 415-964-1034 Call failed - Please reload the list and try again The Callbar …" at bounding box center [391, 253] width 468 height 408
click at [174, 20] on link "Start Calls" at bounding box center [187, 21] width 48 height 13
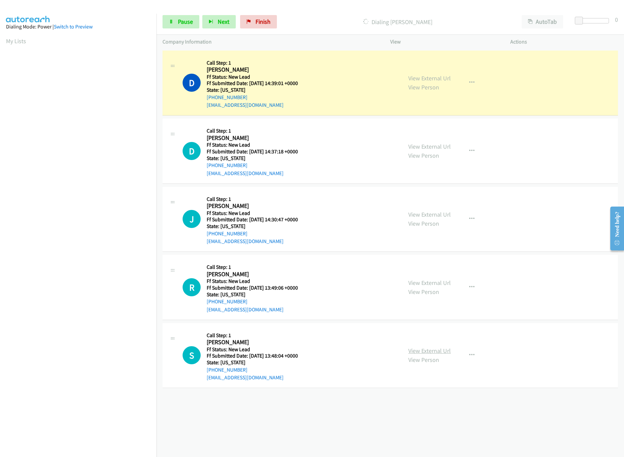
click at [427, 352] on link "View External Url" at bounding box center [430, 351] width 43 height 8
click at [435, 280] on link "View External Url" at bounding box center [430, 283] width 43 height 8
click at [435, 214] on link "View External Url" at bounding box center [430, 215] width 43 height 8
click at [173, 22] on icon at bounding box center [171, 22] width 5 height 5
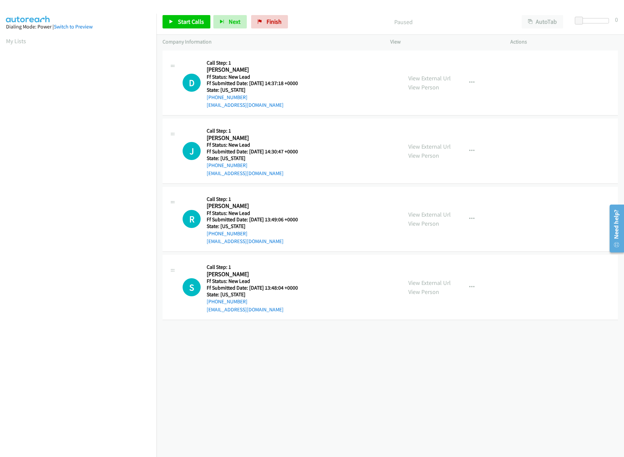
scroll to position [0, 2]
click at [188, 26] on link "Start Calls" at bounding box center [187, 21] width 48 height 13
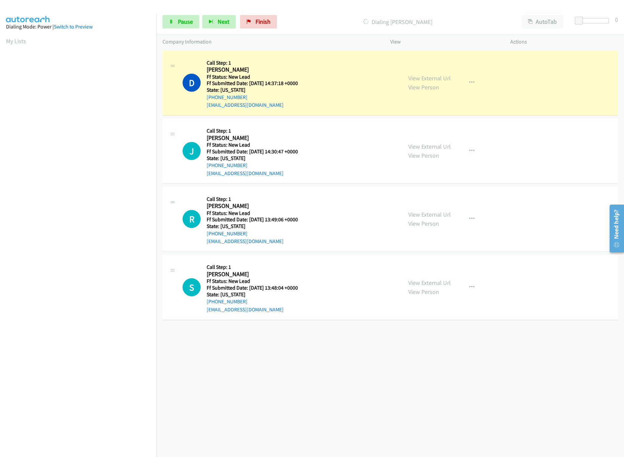
click at [588, 27] on div at bounding box center [594, 23] width 43 height 10
click at [588, 25] on div at bounding box center [594, 23] width 43 height 10
click at [588, 21] on div at bounding box center [594, 20] width 31 height 5
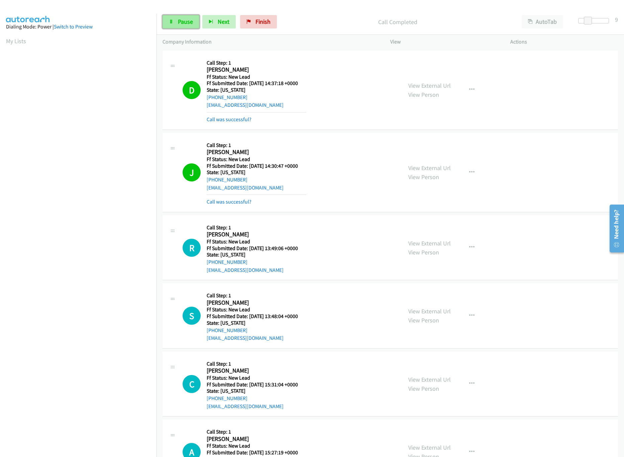
click at [193, 25] on span "Pause" at bounding box center [185, 22] width 15 height 8
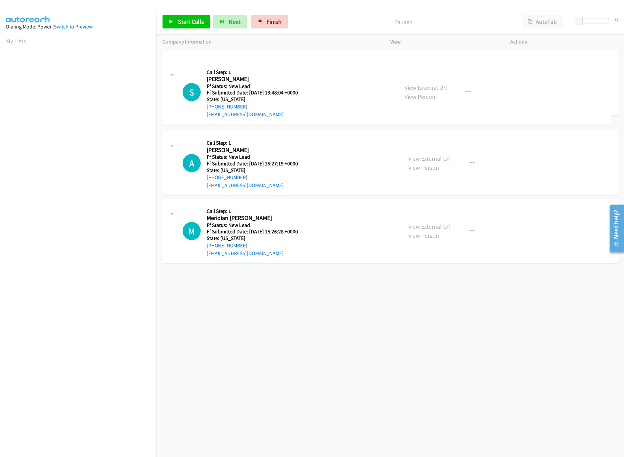
drag, startPoint x: 281, startPoint y: 289, endPoint x: 301, endPoint y: 49, distance: 240.7
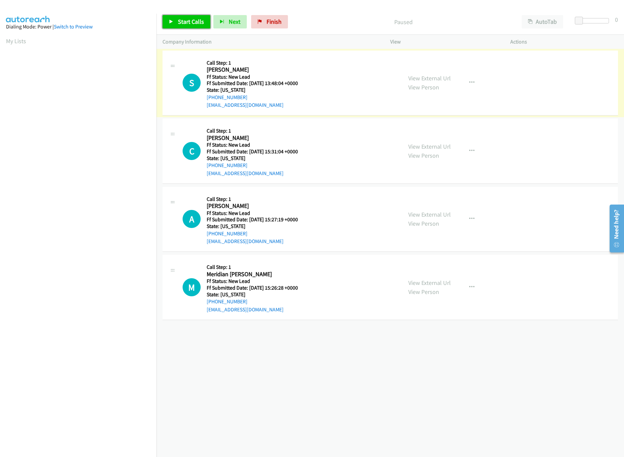
click at [192, 24] on span "Start Calls" at bounding box center [191, 22] width 26 height 8
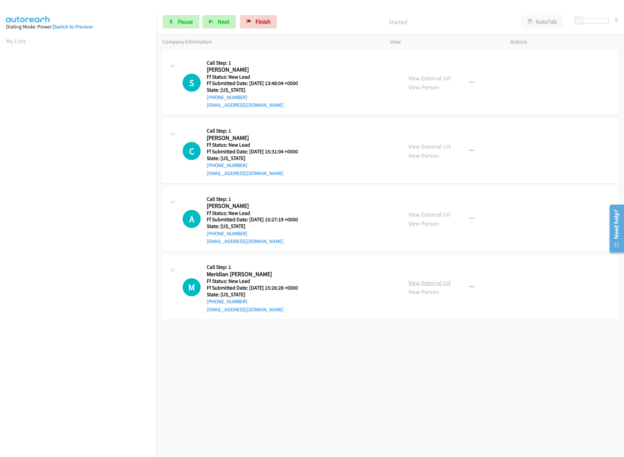
click at [417, 283] on link "View External Url" at bounding box center [430, 283] width 43 height 8
click at [439, 217] on link "View External Url" at bounding box center [430, 215] width 43 height 8
click at [433, 150] on div "View External Url View Person" at bounding box center [430, 151] width 43 height 18
click at [434, 146] on link "View External Url" at bounding box center [430, 147] width 43 height 8
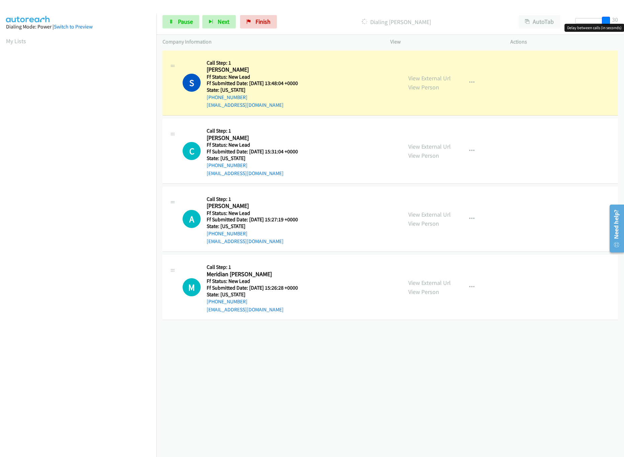
drag, startPoint x: 589, startPoint y: 19, endPoint x: 613, endPoint y: 28, distance: 25.0
click at [613, 28] on body "Start Calls Pause Next Finish Dialing Sanad Alsobaie AutoTab AutoTab 30 Company…" at bounding box center [312, 16] width 624 height 32
click at [464, 150] on button "button" at bounding box center [472, 150] width 18 height 13
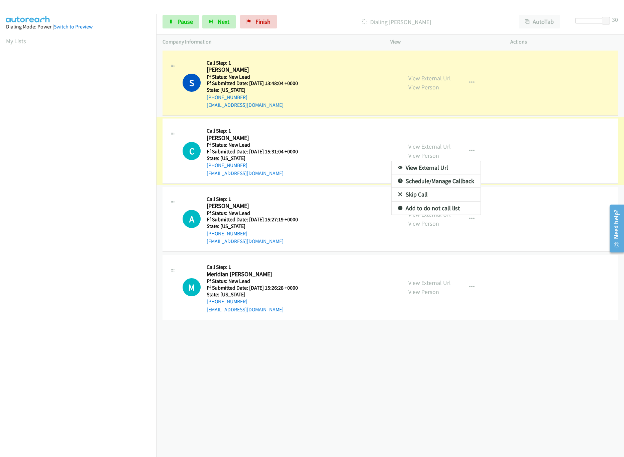
click at [400, 196] on link "Skip Call" at bounding box center [436, 194] width 89 height 13
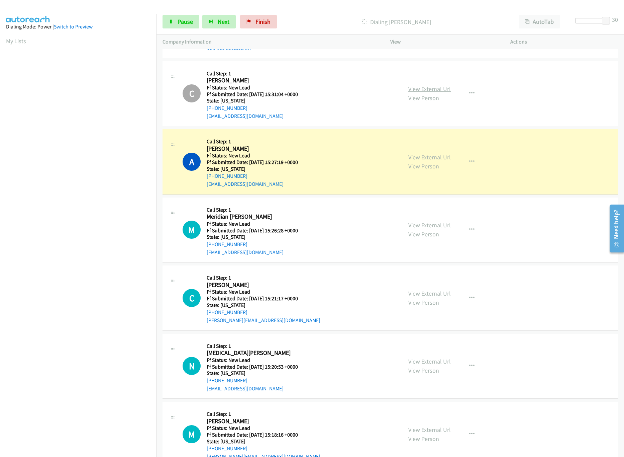
scroll to position [95, 0]
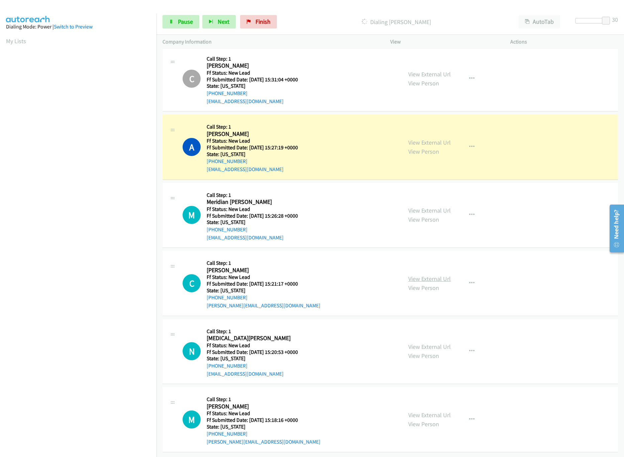
click at [426, 275] on link "View External Url" at bounding box center [430, 279] width 43 height 8
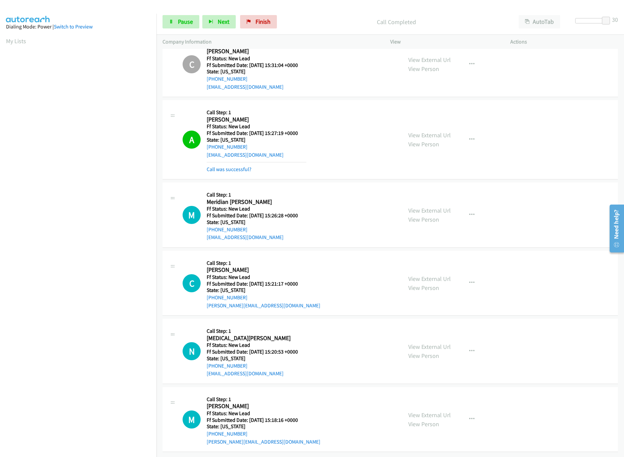
scroll to position [109, 0]
click at [226, 166] on link "Call was successful?" at bounding box center [229, 169] width 45 height 6
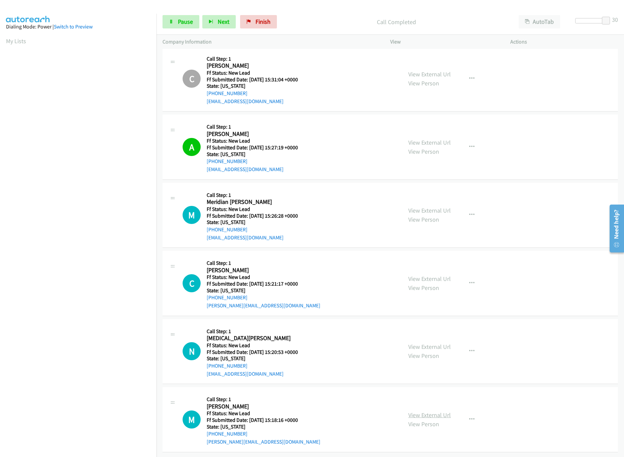
click at [414, 411] on link "View External Url" at bounding box center [430, 415] width 43 height 8
click at [434, 333] on div "View External Url View Person View External Url Email Schedule/Manage Callback …" at bounding box center [466, 351] width 126 height 53
click at [434, 343] on link "View External Url" at bounding box center [430, 347] width 43 height 8
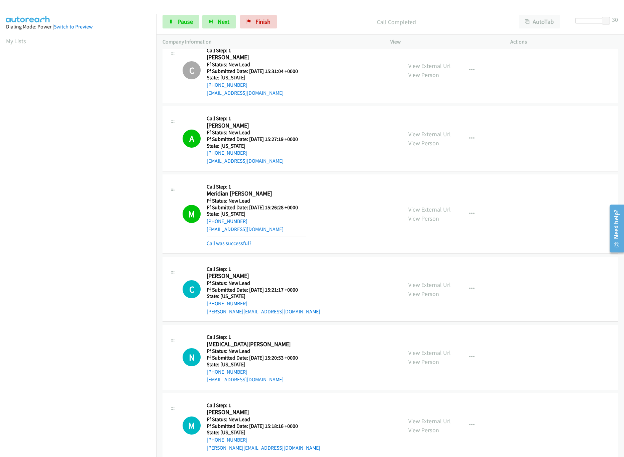
scroll to position [109, 0]
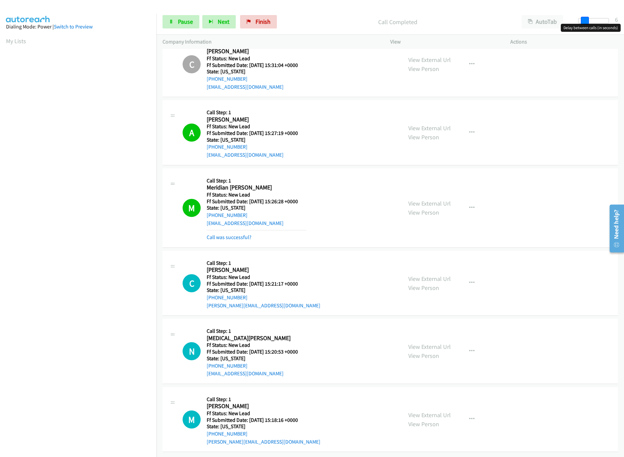
drag, startPoint x: 607, startPoint y: 22, endPoint x: 583, endPoint y: 23, distance: 24.8
click at [583, 23] on body "Start Calls Pause Next Finish Call Completed AutoTab AutoTab 6 Company Informat…" at bounding box center [312, 16] width 624 height 32
click at [581, 24] on body "Start Calls Pause Next Finish Call Completed AutoTab AutoTab 5 Company Informat…" at bounding box center [312, 16] width 624 height 32
click at [191, 25] on span "Pause" at bounding box center [185, 22] width 15 height 8
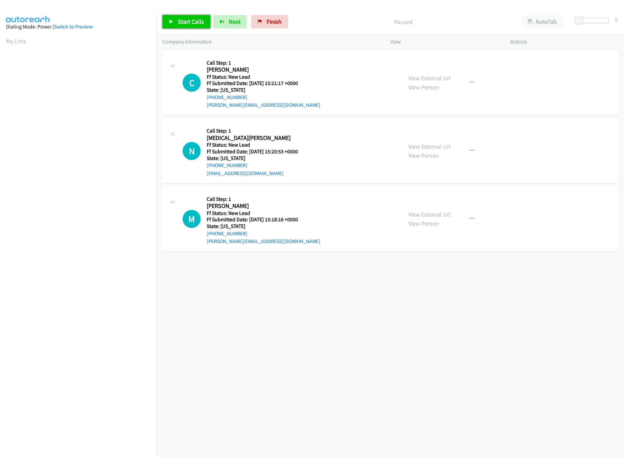
click at [193, 24] on span "Start Calls" at bounding box center [191, 22] width 26 height 8
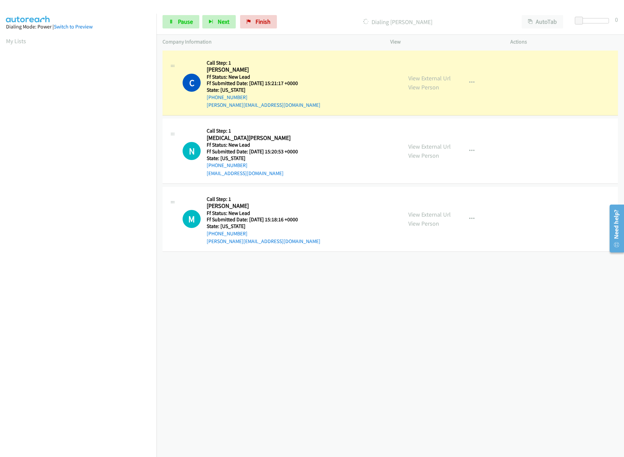
drag, startPoint x: 380, startPoint y: 302, endPoint x: 423, endPoint y: 40, distance: 265.2
click at [381, 301] on div "[PHONE_NUMBER] Call failed - Please reload the list and try again The Callbar F…" at bounding box center [391, 253] width 468 height 408
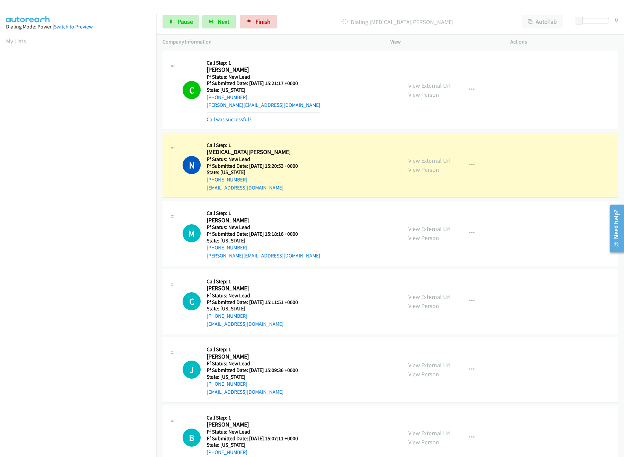
scroll to position [26, 0]
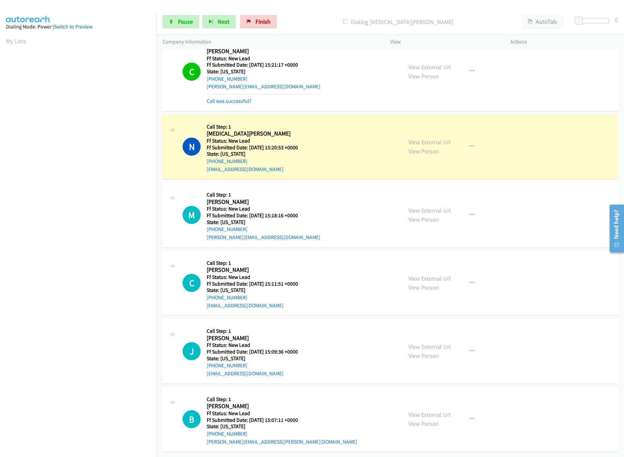
click at [163, 387] on div "B Callback Scheduled Call Step: 1 [PERSON_NAME] America/New_York Ff Status: New…" at bounding box center [391, 419] width 456 height 65
click at [442, 411] on link "View External Url" at bounding box center [430, 415] width 43 height 8
click at [439, 343] on link "View External Url" at bounding box center [430, 347] width 43 height 8
click at [434, 264] on div "View External Url View Person View External Url Email Schedule/Manage Callback …" at bounding box center [466, 283] width 126 height 53
click at [434, 274] on link "View External Url" at bounding box center [430, 278] width 43 height 8
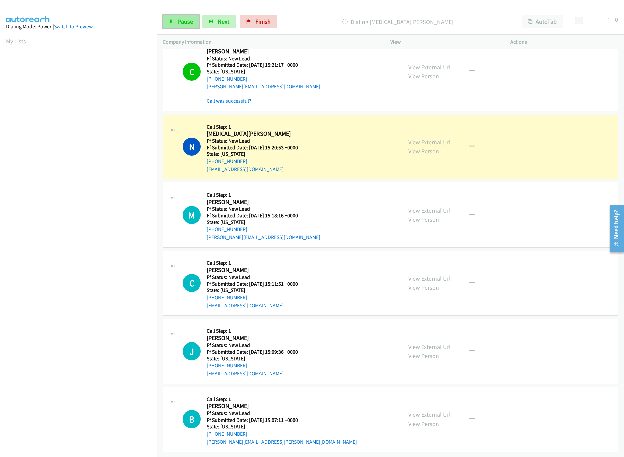
click at [169, 23] on link "Pause" at bounding box center [181, 21] width 37 height 13
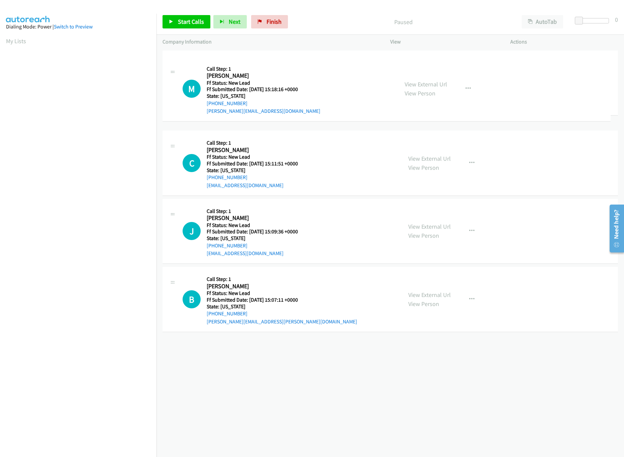
drag, startPoint x: 291, startPoint y: 153, endPoint x: 311, endPoint y: 69, distance: 85.5
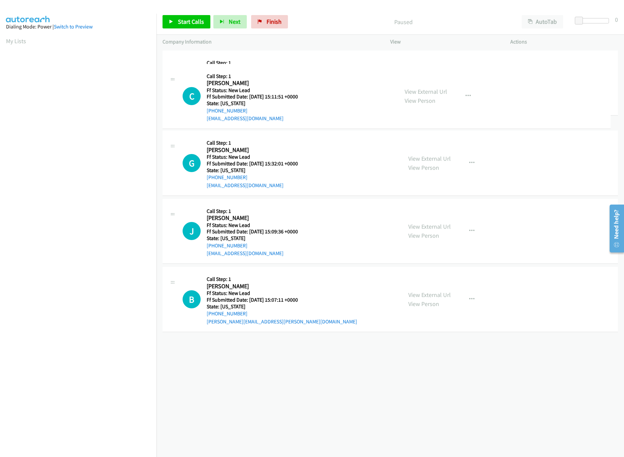
drag, startPoint x: 299, startPoint y: 220, endPoint x: 307, endPoint y: 97, distance: 123.4
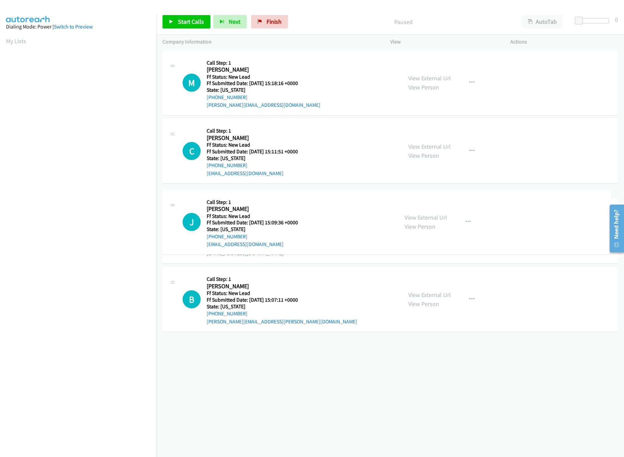
drag, startPoint x: 295, startPoint y: 274, endPoint x: 313, endPoint y: 187, distance: 88.9
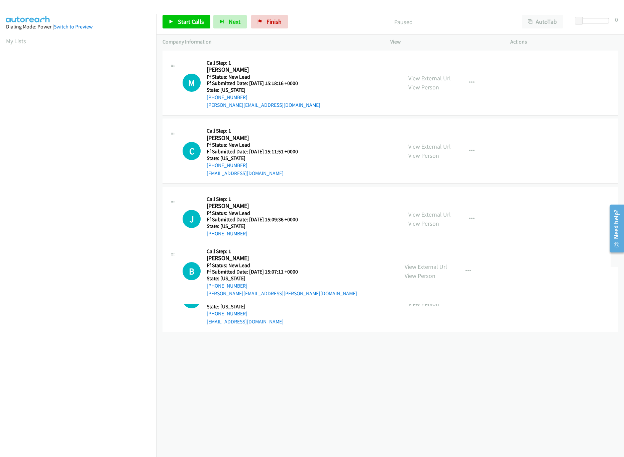
drag, startPoint x: 284, startPoint y: 352, endPoint x: 310, endPoint y: 249, distance: 106.0
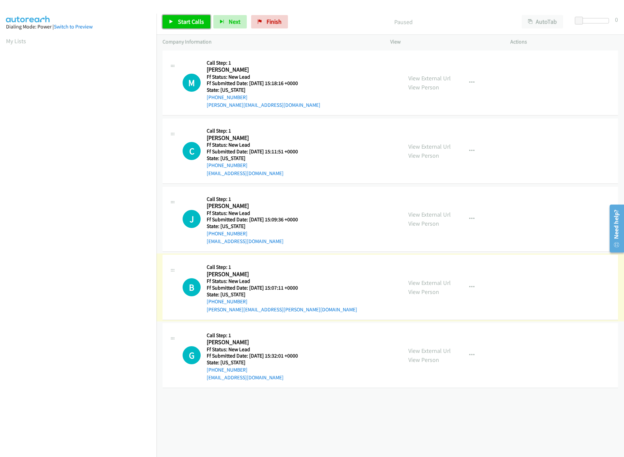
click at [207, 23] on link "Start Calls" at bounding box center [187, 21] width 48 height 13
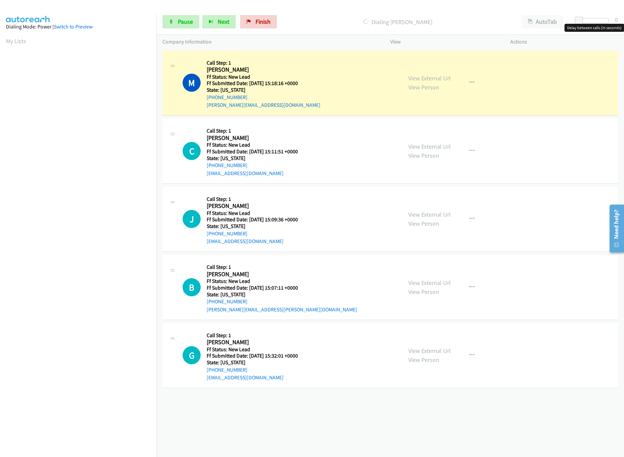
click at [594, 19] on div at bounding box center [594, 20] width 31 height 5
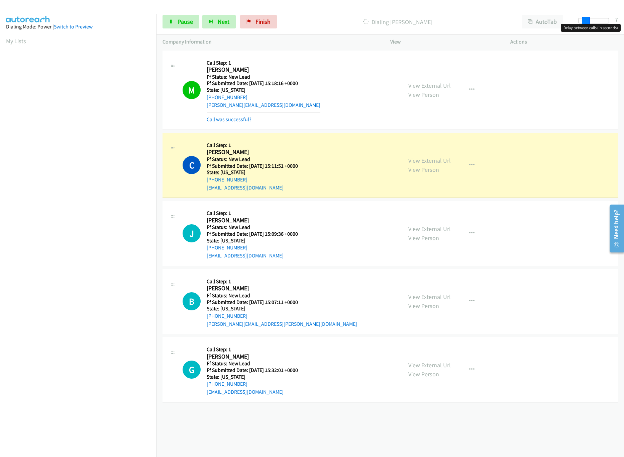
click at [583, 21] on div at bounding box center [594, 20] width 31 height 5
click at [582, 19] on span at bounding box center [584, 21] width 8 height 8
click at [445, 366] on link "View External Url" at bounding box center [430, 365] width 43 height 8
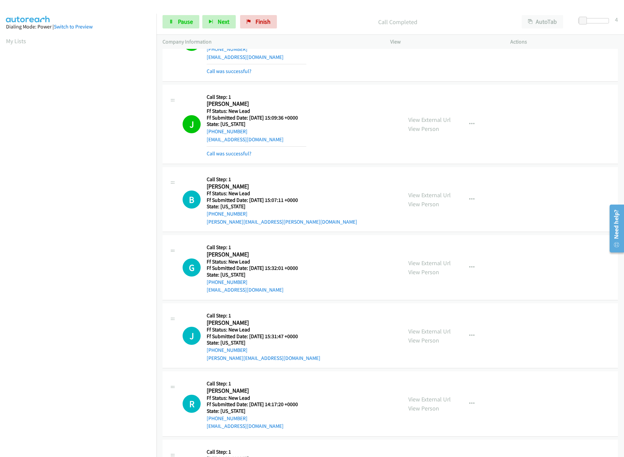
scroll to position [192, 0]
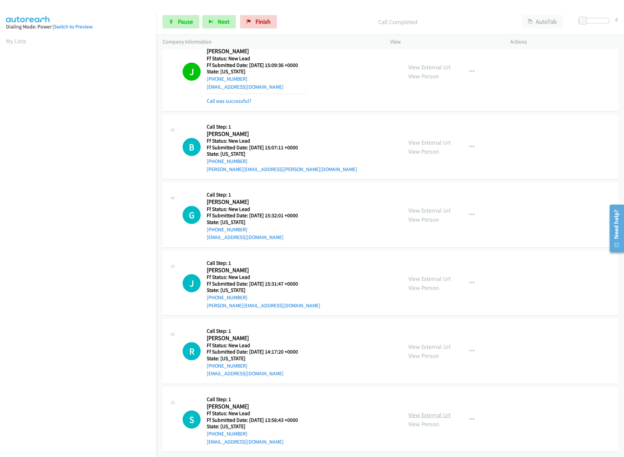
click at [439, 411] on link "View External Url" at bounding box center [430, 415] width 43 height 8
click at [440, 343] on link "View External Url" at bounding box center [430, 347] width 43 height 8
click at [438, 275] on link "View External Url" at bounding box center [430, 279] width 43 height 8
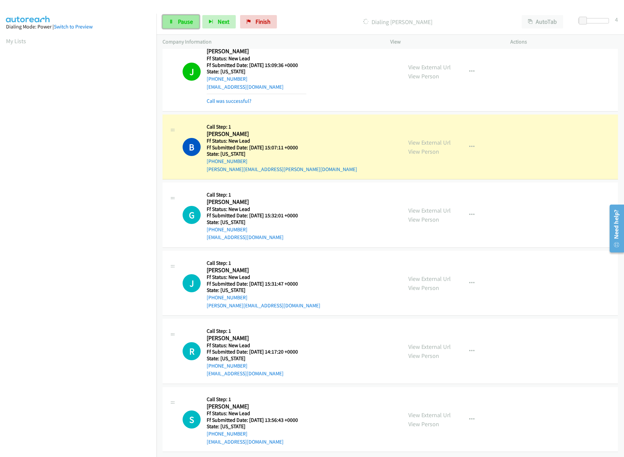
click at [180, 28] on link "Pause" at bounding box center [181, 21] width 37 height 13
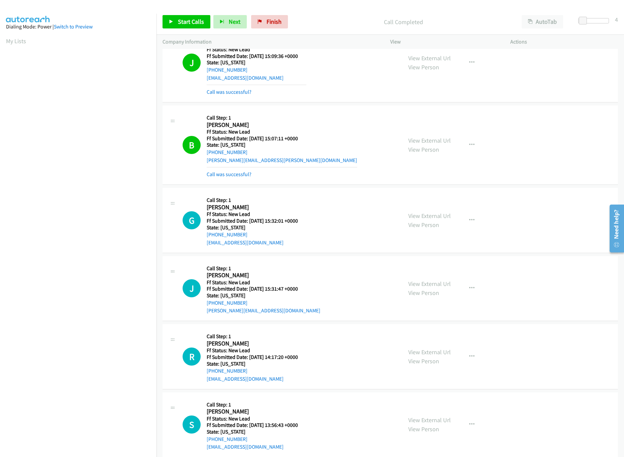
click at [228, 171] on div "Call was successful?" at bounding box center [282, 174] width 151 height 8
click at [242, 176] on link "Call was successful?" at bounding box center [229, 174] width 45 height 6
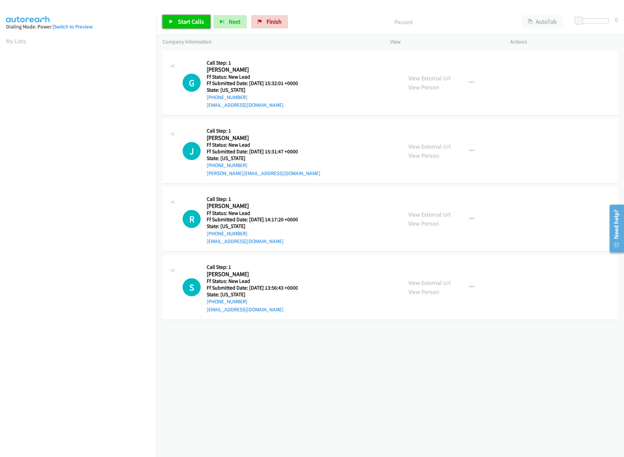
click at [190, 19] on span "Start Calls" at bounding box center [191, 22] width 26 height 8
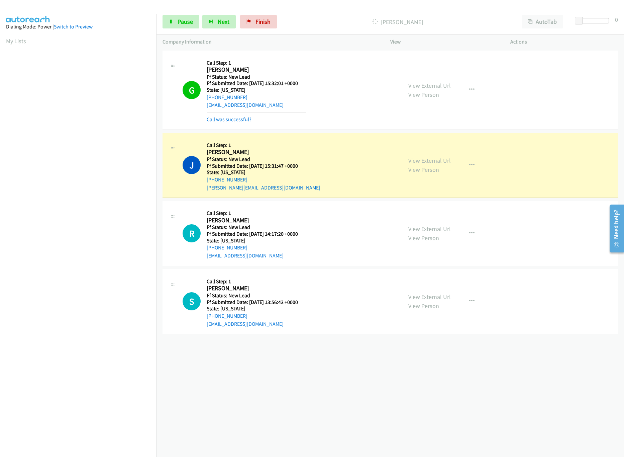
click at [329, 354] on div "[PHONE_NUMBER] Call failed - Please reload the list and try again The Callbar F…" at bounding box center [391, 253] width 468 height 408
click at [171, 20] on icon at bounding box center [171, 22] width 5 height 5
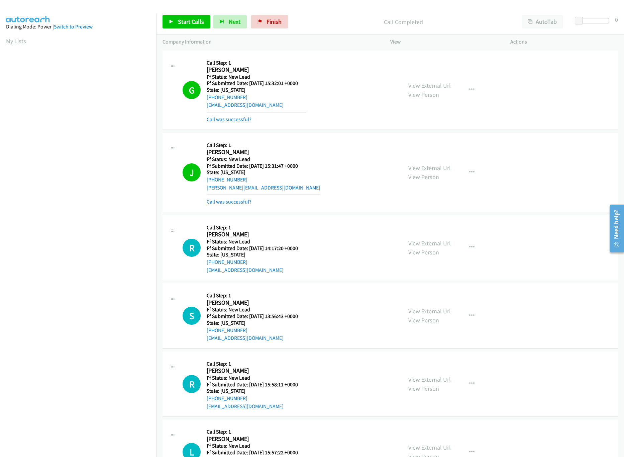
click at [237, 201] on link "Call was successful?" at bounding box center [229, 201] width 45 height 6
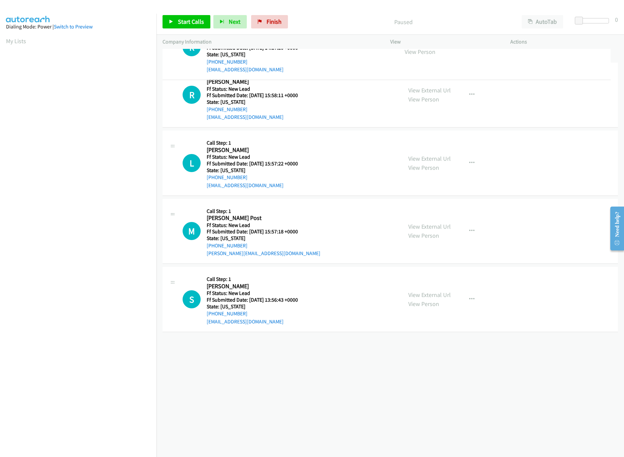
drag, startPoint x: 272, startPoint y: 287, endPoint x: 287, endPoint y: 46, distance: 241.8
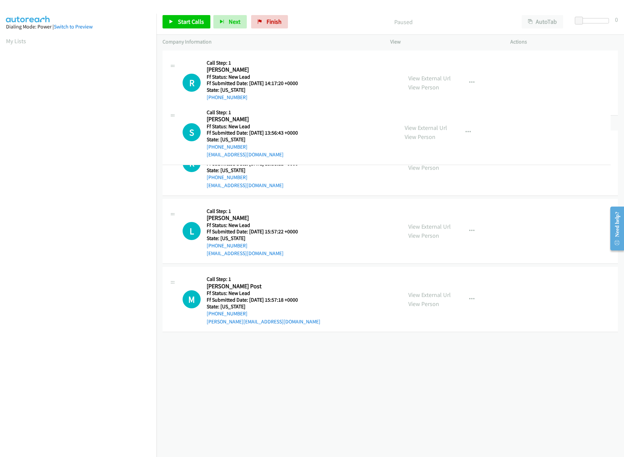
drag, startPoint x: 256, startPoint y: 353, endPoint x: 276, endPoint y: 121, distance: 233.5
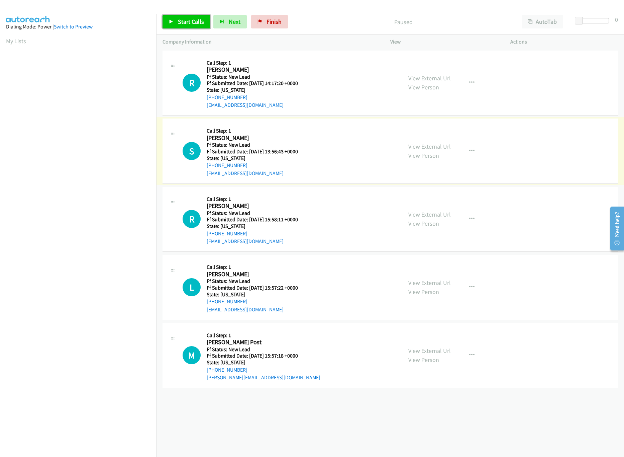
click at [184, 25] on span "Start Calls" at bounding box center [191, 22] width 26 height 8
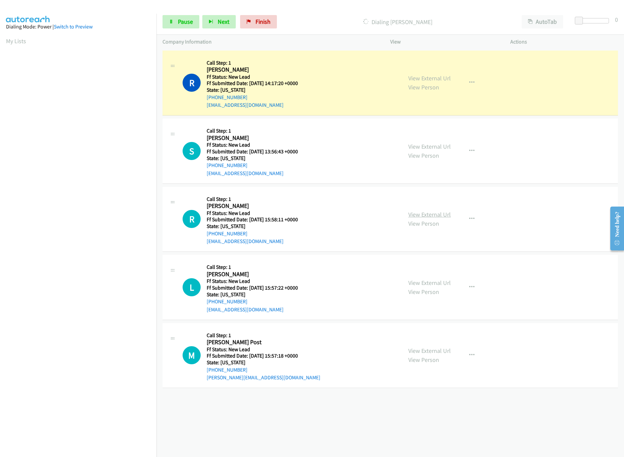
click at [426, 212] on link "View External Url" at bounding box center [430, 215] width 43 height 8
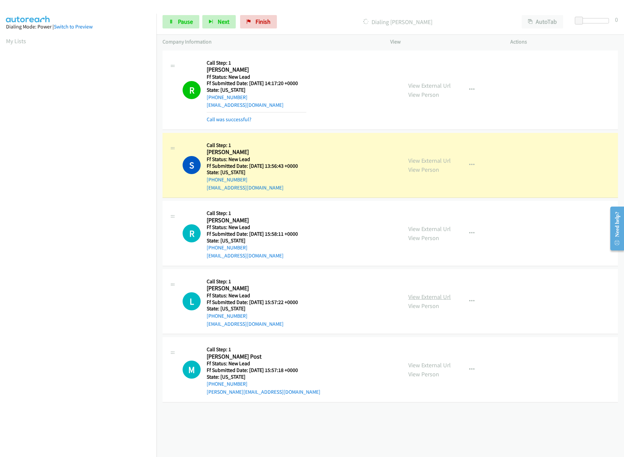
click at [424, 300] on link "View External Url" at bounding box center [430, 297] width 43 height 8
click at [437, 361] on div "View External Url View Person" at bounding box center [430, 369] width 43 height 18
click at [439, 364] on link "View External Url" at bounding box center [430, 365] width 43 height 8
click at [175, 26] on link "Pause" at bounding box center [181, 21] width 37 height 13
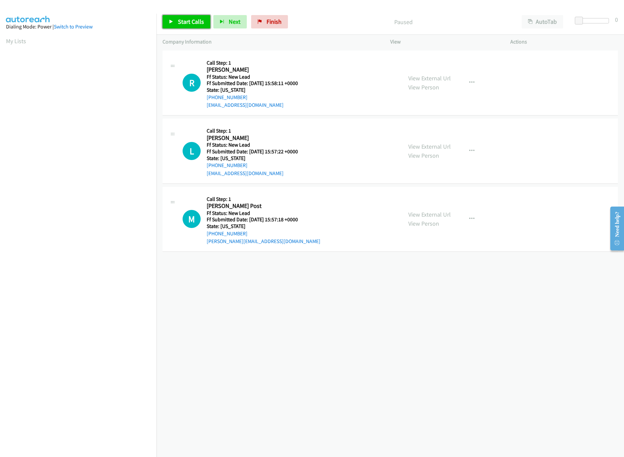
click at [192, 19] on span "Start Calls" at bounding box center [191, 22] width 26 height 8
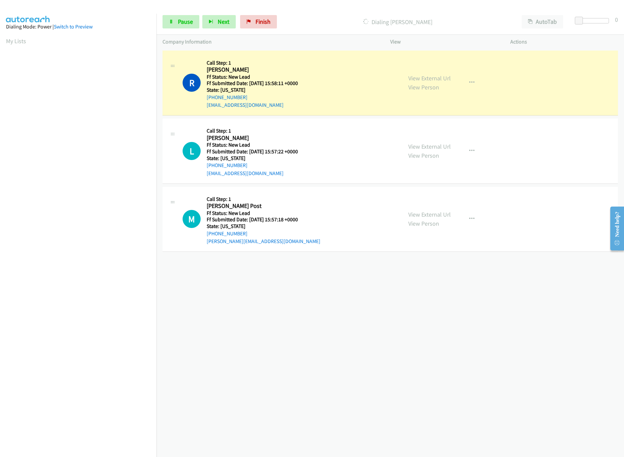
click at [307, 287] on div "[PHONE_NUMBER] Call failed - Please reload the list and try again The Callbar F…" at bounding box center [391, 253] width 468 height 408
click at [298, 355] on div "[PHONE_NUMBER] Call failed - Please reload the list and try again The Callbar F…" at bounding box center [391, 253] width 468 height 408
click at [298, 315] on div "[PHONE_NUMBER] Call failed - Please reload the list and try again The Callbar F…" at bounding box center [391, 253] width 468 height 408
click at [287, 298] on div "[PHONE_NUMBER] Call failed - Please reload the list and try again The Callbar F…" at bounding box center [391, 253] width 468 height 408
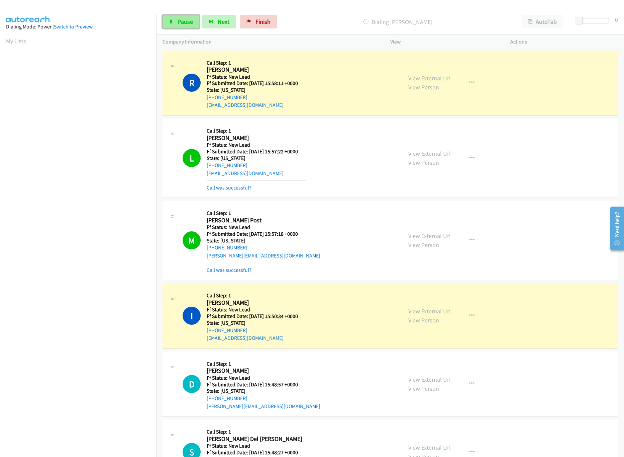
click at [186, 17] on link "Pause" at bounding box center [181, 21] width 37 height 13
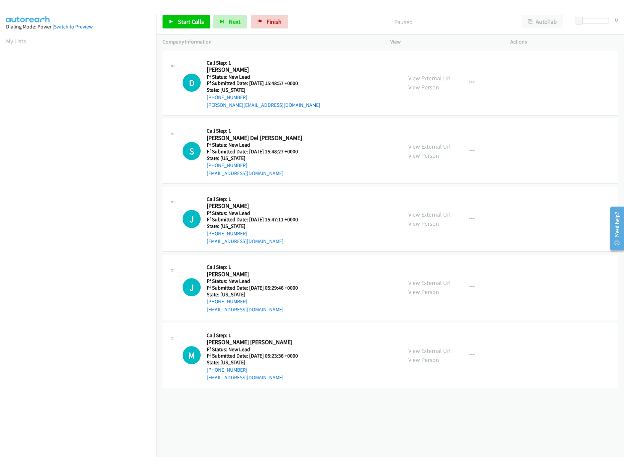
click at [316, 432] on div "+1 415-964-1034 Call failed - Please reload the list and try again The Callbar …" at bounding box center [391, 253] width 468 height 408
click at [334, 402] on div "+1 415-964-1034 Call failed - Please reload the list and try again The Callbar …" at bounding box center [391, 253] width 468 height 408
click at [310, 426] on div "+1 415-964-1034 Call failed - Please reload the list and try again The Callbar …" at bounding box center [391, 253] width 468 height 408
click at [423, 75] on link "View External Url" at bounding box center [430, 78] width 43 height 8
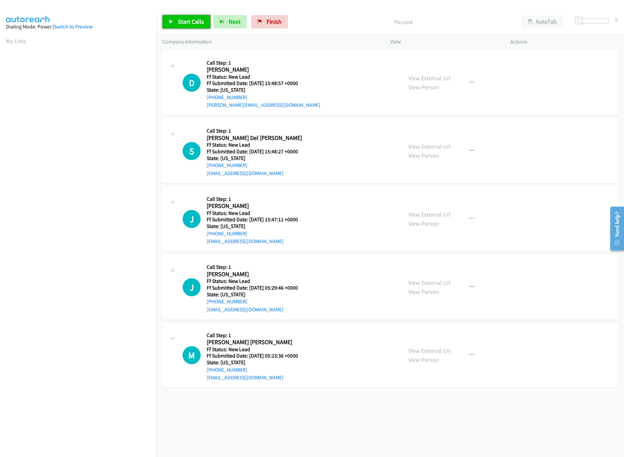
click at [184, 27] on link "Start Calls" at bounding box center [187, 21] width 48 height 13
click at [177, 22] on link "Pause" at bounding box center [181, 21] width 37 height 13
click at [193, 20] on span "Start Calls" at bounding box center [191, 22] width 26 height 8
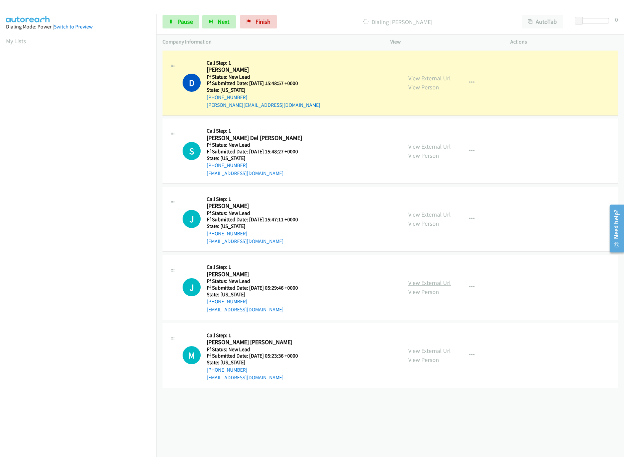
click at [412, 286] on link "View External Url" at bounding box center [430, 283] width 43 height 8
click at [429, 215] on link "View External Url" at bounding box center [430, 215] width 43 height 8
click at [423, 145] on link "View External Url" at bounding box center [430, 147] width 43 height 8
click at [583, 17] on span at bounding box center [581, 21] width 8 height 8
drag, startPoint x: 584, startPoint y: 17, endPoint x: 594, endPoint y: 21, distance: 10.8
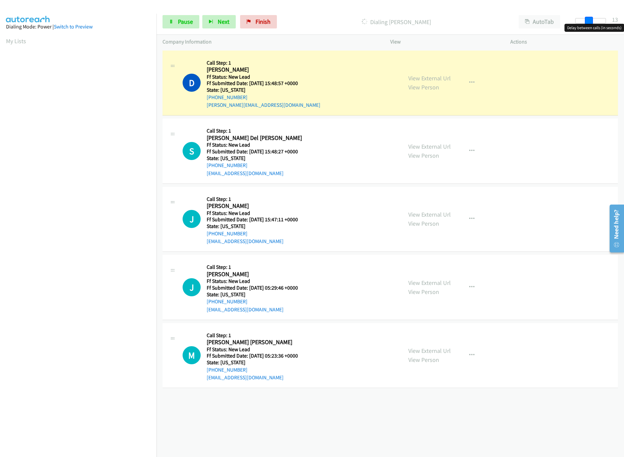
click at [594, 21] on div at bounding box center [591, 20] width 31 height 5
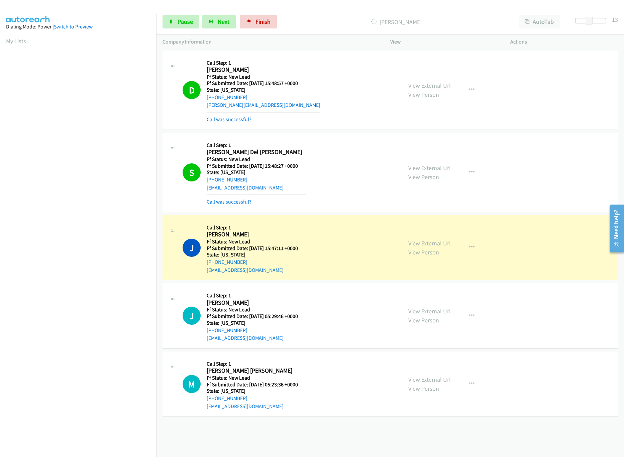
click at [418, 383] on link "View External Url" at bounding box center [430, 380] width 43 height 8
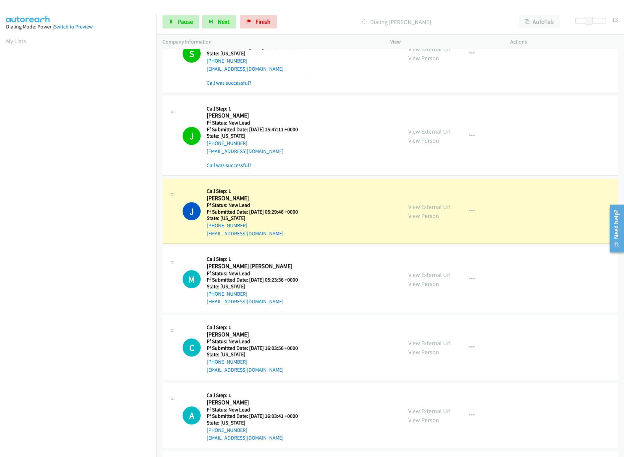
scroll to position [192, 0]
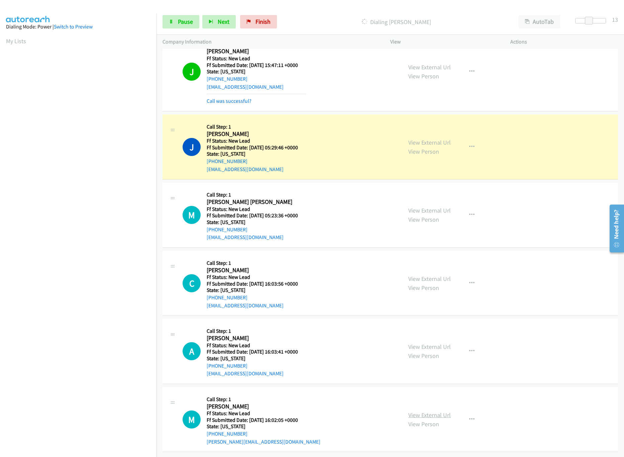
click at [420, 411] on link "View External Url" at bounding box center [430, 415] width 43 height 8
click at [433, 343] on link "View External Url" at bounding box center [430, 347] width 43 height 8
click at [438, 275] on link "View External Url" at bounding box center [430, 279] width 43 height 8
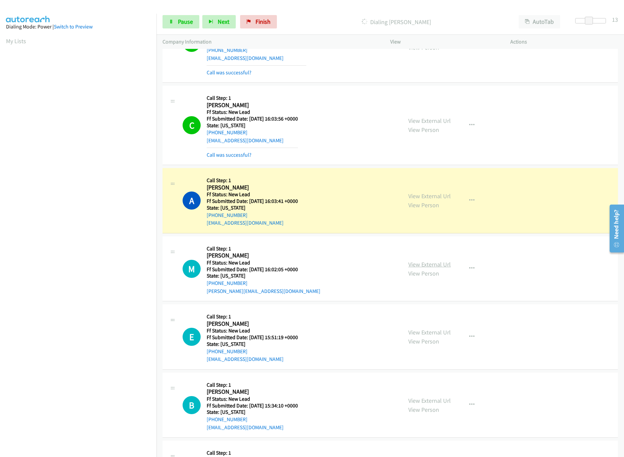
scroll to position [440, 0]
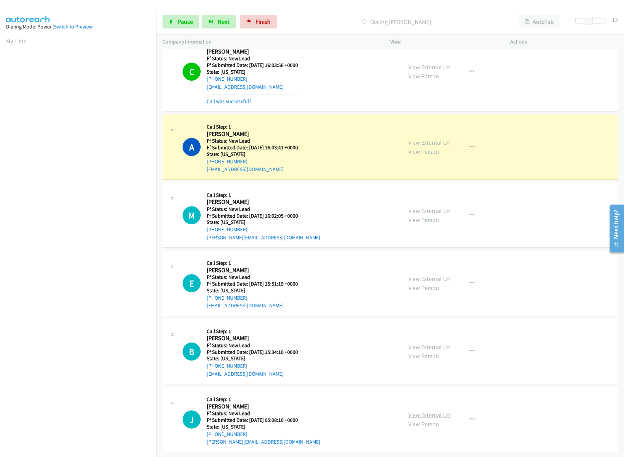
click at [418, 411] on link "View External Url" at bounding box center [430, 415] width 43 height 8
click at [436, 343] on link "View External Url" at bounding box center [430, 347] width 43 height 8
click at [434, 275] on link "View External Url" at bounding box center [430, 279] width 43 height 8
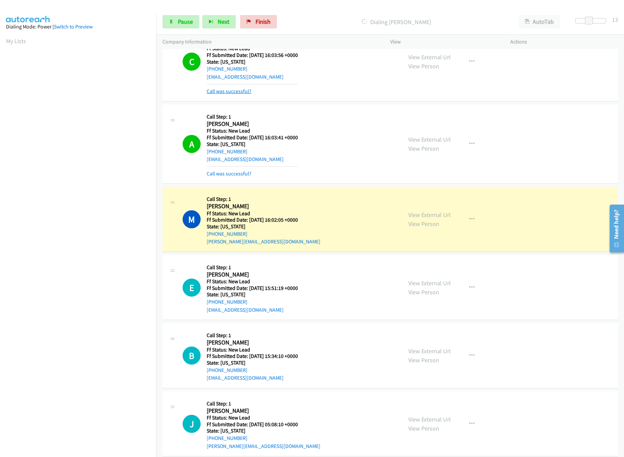
scroll to position [591, 0]
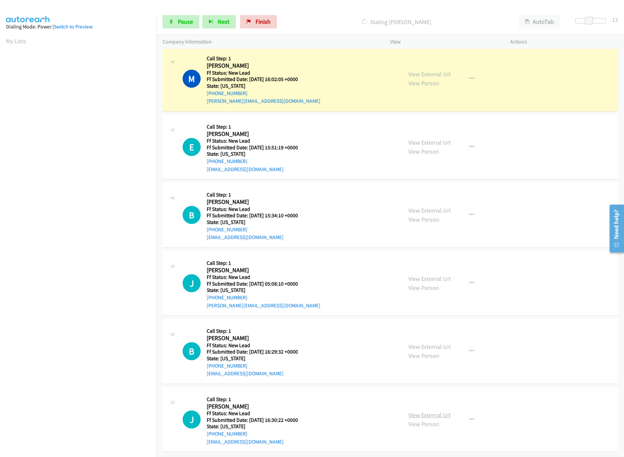
click at [434, 411] on link "View External Url" at bounding box center [430, 415] width 43 height 8
click at [428, 343] on link "View External Url" at bounding box center [430, 347] width 43 height 8
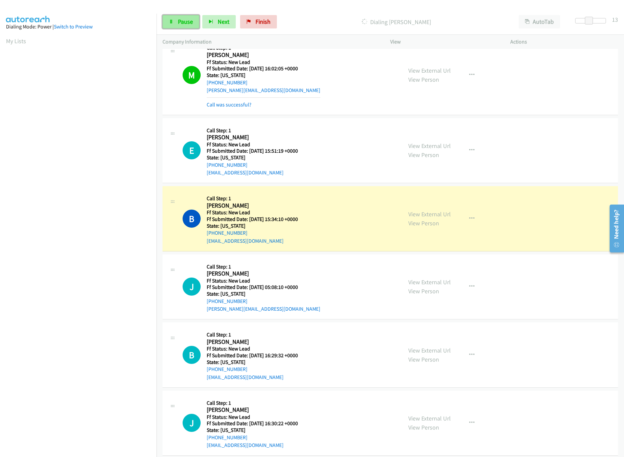
click at [179, 21] on span "Pause" at bounding box center [185, 22] width 15 height 8
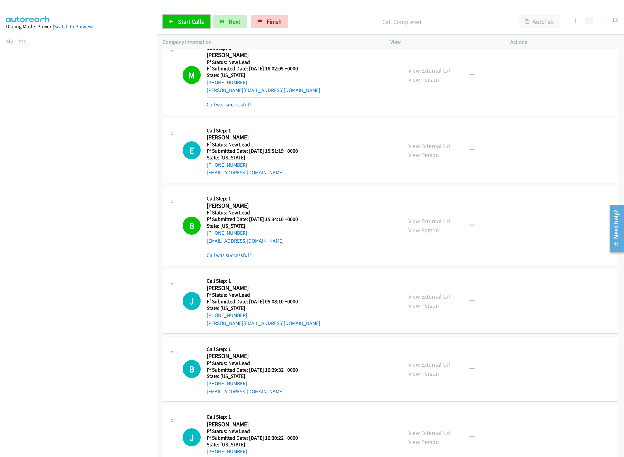
click at [179, 15] on link "Start Calls" at bounding box center [187, 21] width 48 height 13
click at [179, 15] on link "Pause" at bounding box center [181, 21] width 37 height 13
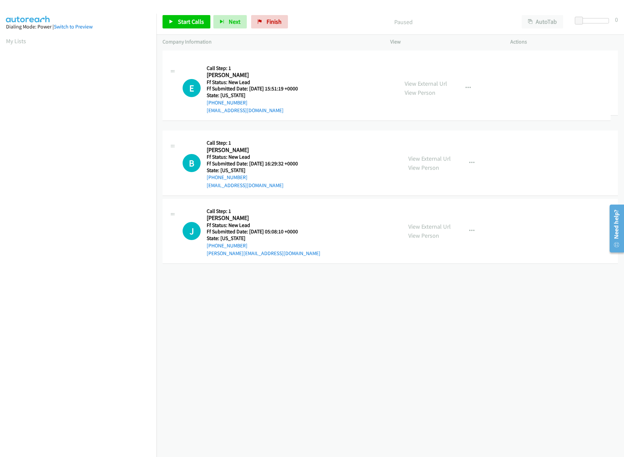
drag, startPoint x: 331, startPoint y: 218, endPoint x: 324, endPoint y: 82, distance: 136.7
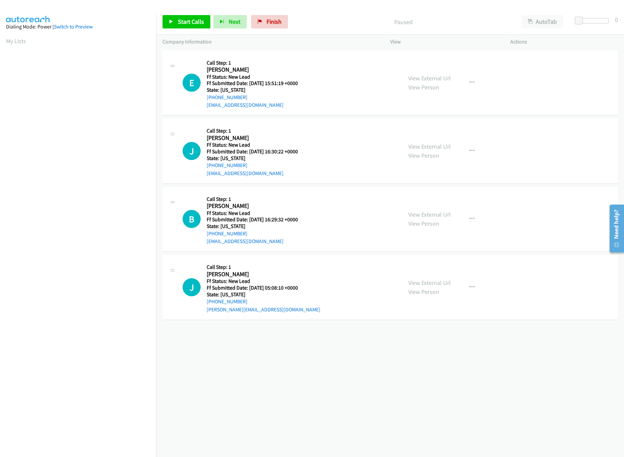
scroll to position [0, 2]
click at [190, 17] on link "Start Calls" at bounding box center [187, 21] width 48 height 13
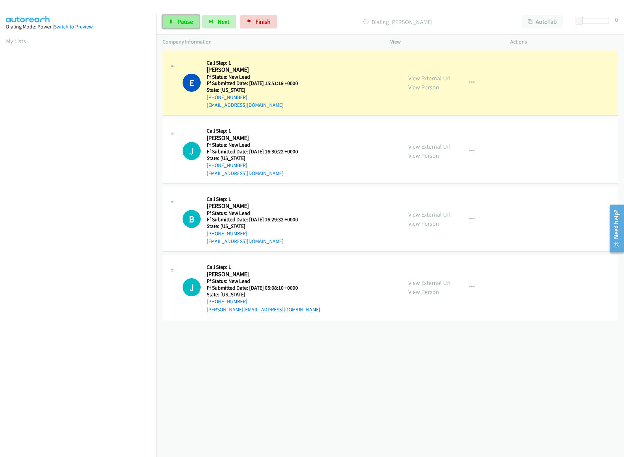
click at [181, 22] on span "Pause" at bounding box center [185, 22] width 15 height 8
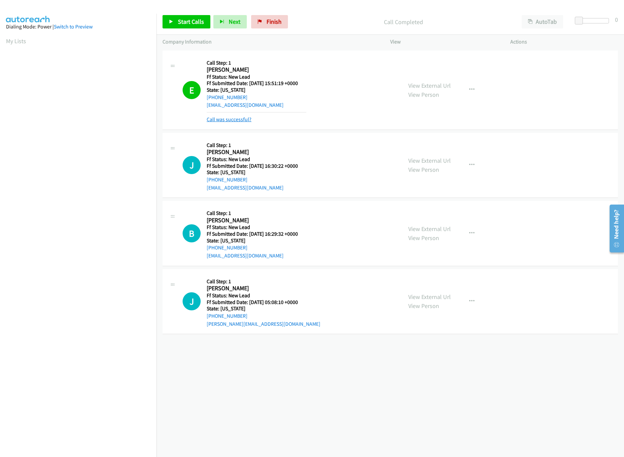
click at [241, 122] on link "Call was successful?" at bounding box center [229, 119] width 45 height 6
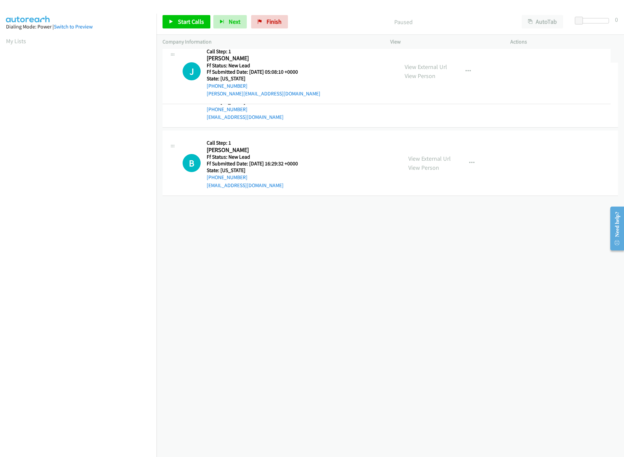
drag, startPoint x: 247, startPoint y: 230, endPoint x: 294, endPoint y: 67, distance: 169.5
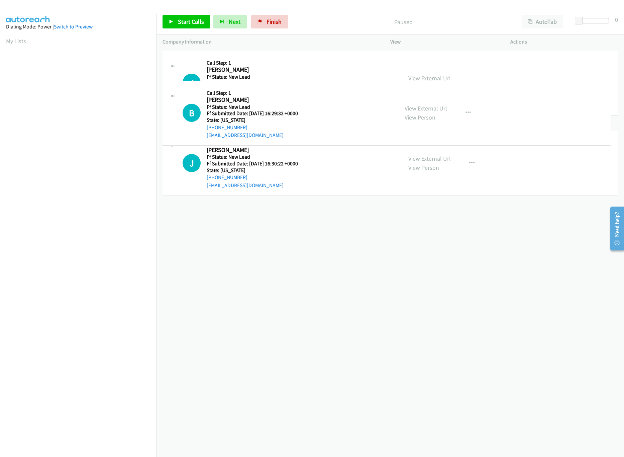
drag, startPoint x: 276, startPoint y: 218, endPoint x: 275, endPoint y: 112, distance: 106.4
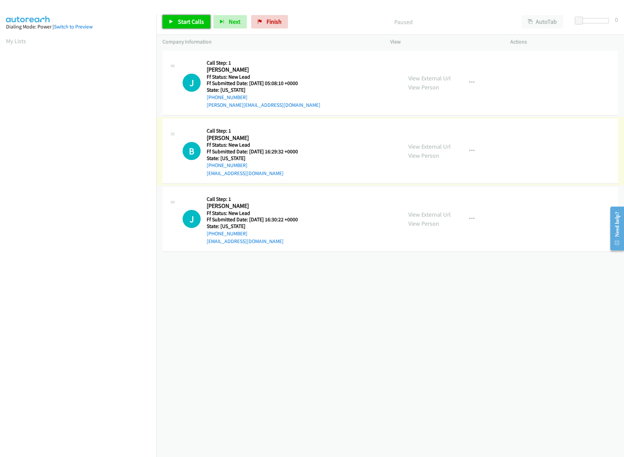
click at [176, 24] on link "Start Calls" at bounding box center [187, 21] width 48 height 13
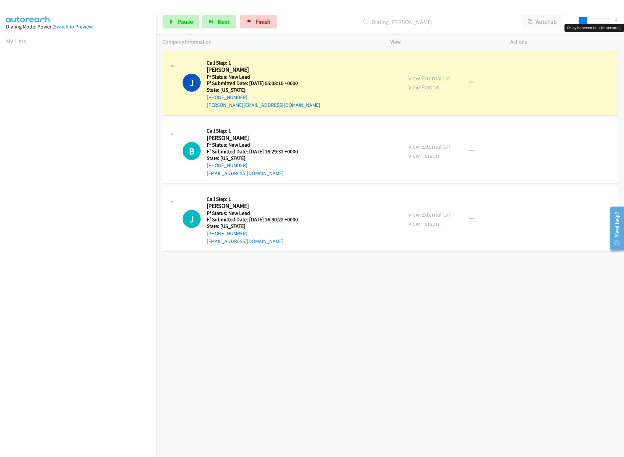
drag, startPoint x: 577, startPoint y: 21, endPoint x: 581, endPoint y: 21, distance: 4.0
click at [581, 21] on span at bounding box center [583, 21] width 8 height 8
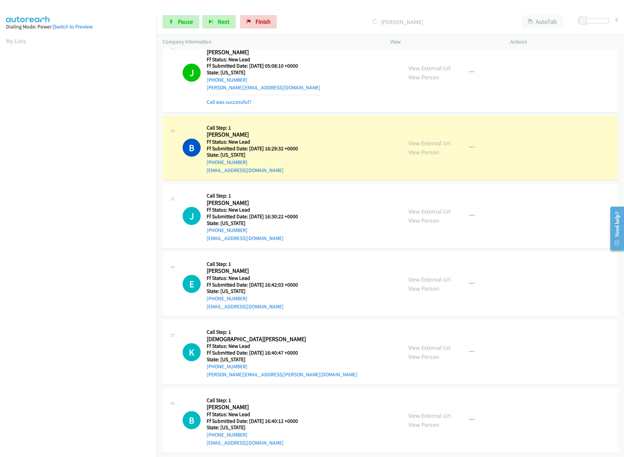
scroll to position [26, 0]
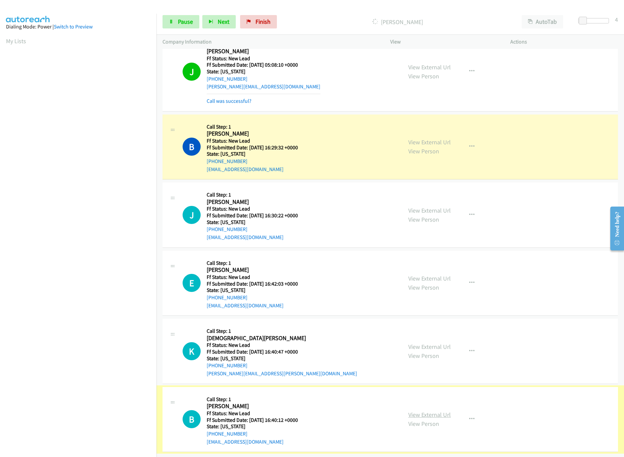
click at [425, 411] on link "View External Url" at bounding box center [430, 415] width 43 height 8
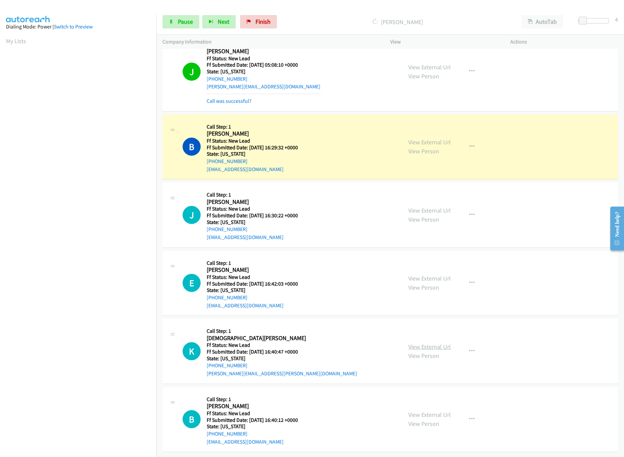
click link "View External Url"
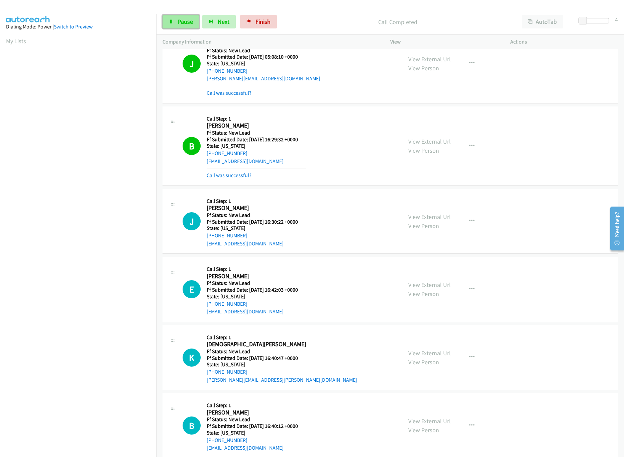
click span "Pause"
click button "button"
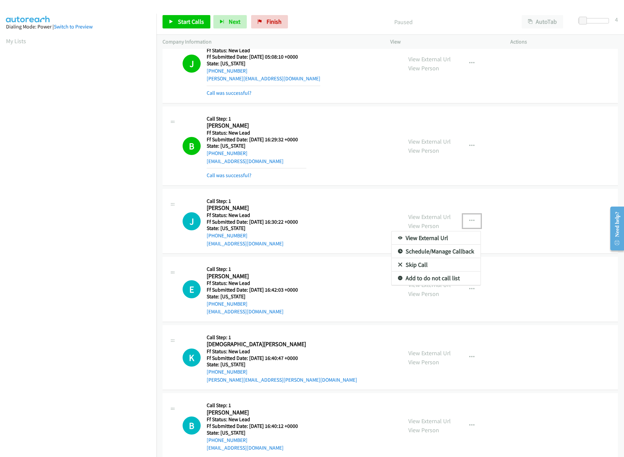
click link "Skip Call"
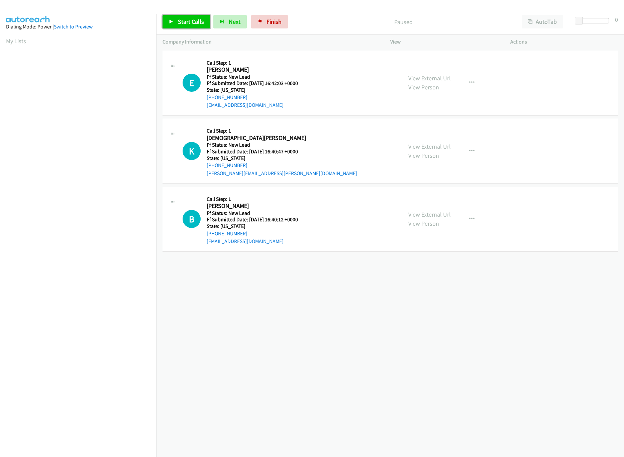
click at [178, 25] on span "Start Calls" at bounding box center [191, 22] width 26 height 8
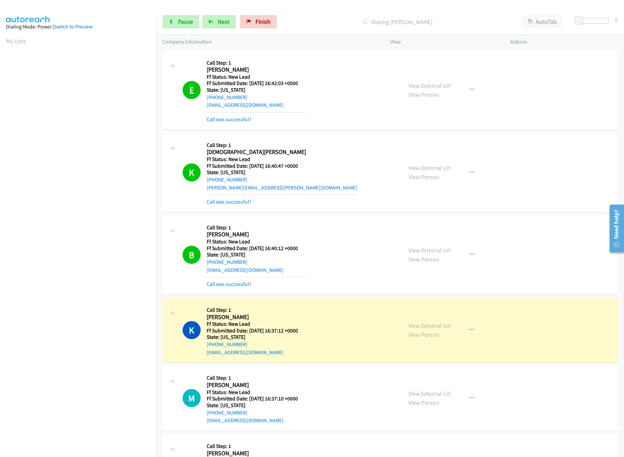
click at [339, 326] on div "K Callback Scheduled Call Step: 1 Kathy Murphy America/Chicago Ff Status: New L…" at bounding box center [290, 330] width 214 height 53
drag, startPoint x: 577, startPoint y: 22, endPoint x: 609, endPoint y: 27, distance: 31.9
click at [609, 27] on body "Start Calls Pause Next Finish Dialing Kathy Murphy AutoTab AutoTab 30 Company I…" at bounding box center [312, 16] width 624 height 32
click at [422, 324] on link "View External Url" at bounding box center [430, 326] width 43 height 8
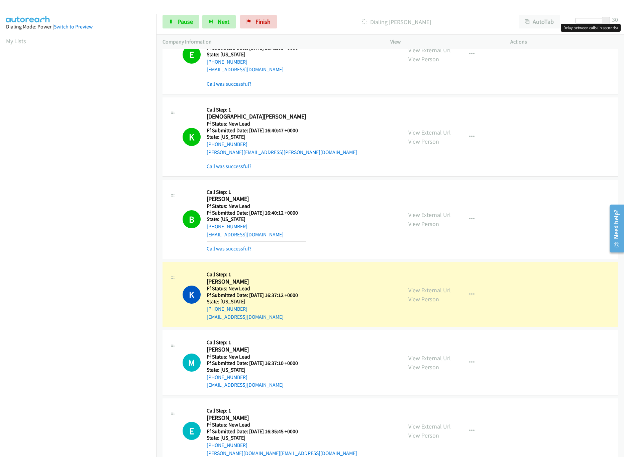
scroll to position [56, 0]
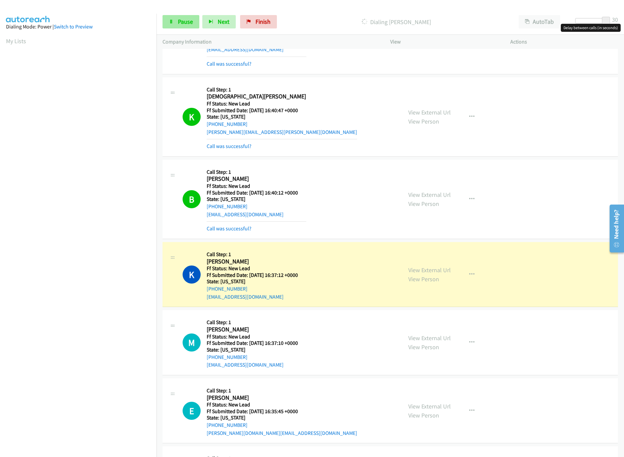
click at [179, 17] on link "Pause" at bounding box center [181, 21] width 37 height 13
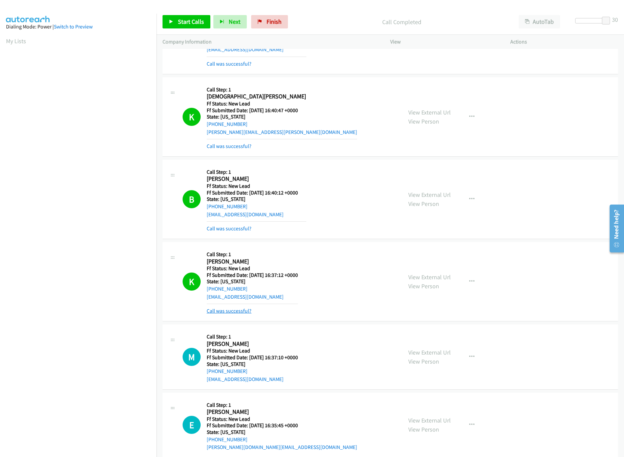
click at [227, 312] on link "Call was successful?" at bounding box center [229, 311] width 45 height 6
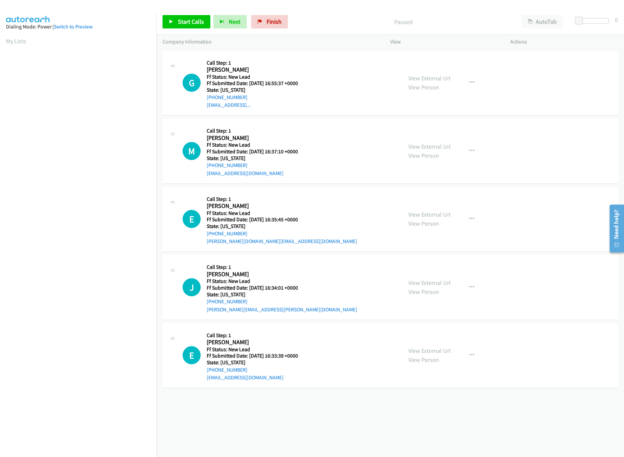
click at [285, 419] on div "[PHONE_NUMBER] Call failed - Please reload the list and try again The Callbar F…" at bounding box center [391, 253] width 468 height 408
drag, startPoint x: 280, startPoint y: 25, endPoint x: 339, endPoint y: 32, distance: 59.0
click at [280, 25] on link "Finish" at bounding box center [269, 21] width 37 height 13
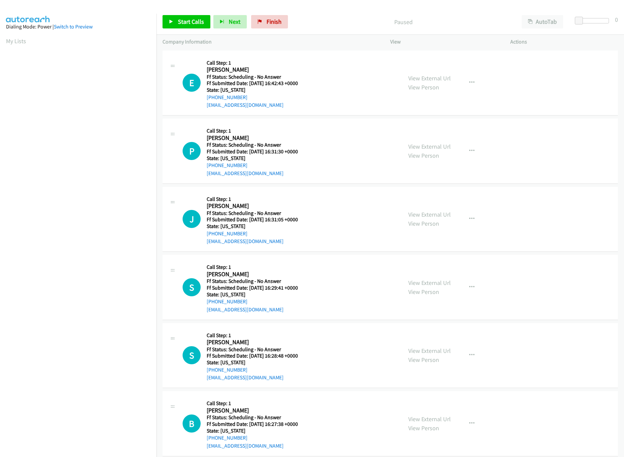
click at [98, 375] on aside "Dialing Mode: Power | Switch to Preview My Lists" at bounding box center [78, 199] width 157 height 370
click at [191, 22] on span "Start Calls" at bounding box center [191, 22] width 26 height 8
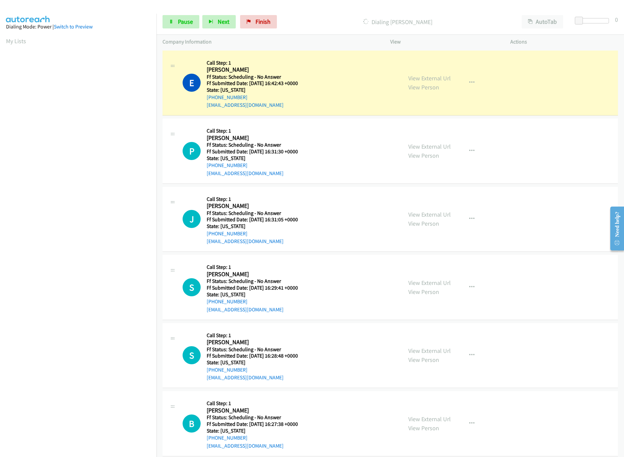
drag, startPoint x: 98, startPoint y: 409, endPoint x: 99, endPoint y: 402, distance: 7.0
click at [98, 409] on nav "Dialing Mode: Power | Switch to Preview My Lists" at bounding box center [78, 242] width 157 height 457
click at [419, 144] on link "View External Url" at bounding box center [430, 147] width 43 height 8
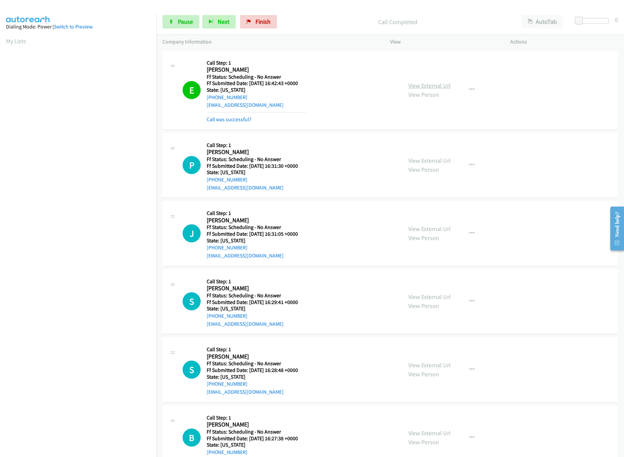
click at [432, 87] on link "View External Url" at bounding box center [430, 86] width 43 height 8
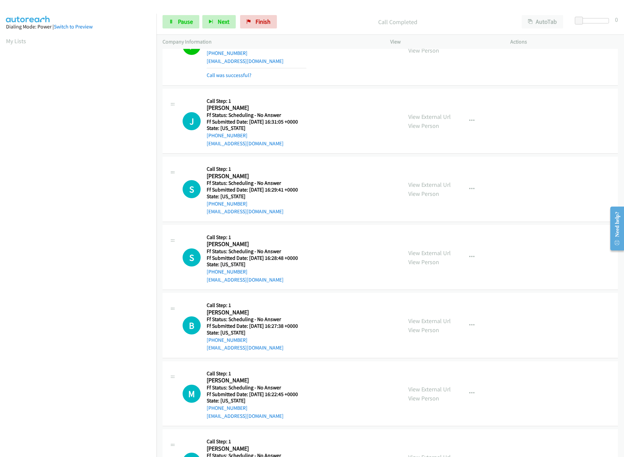
scroll to position [134, 0]
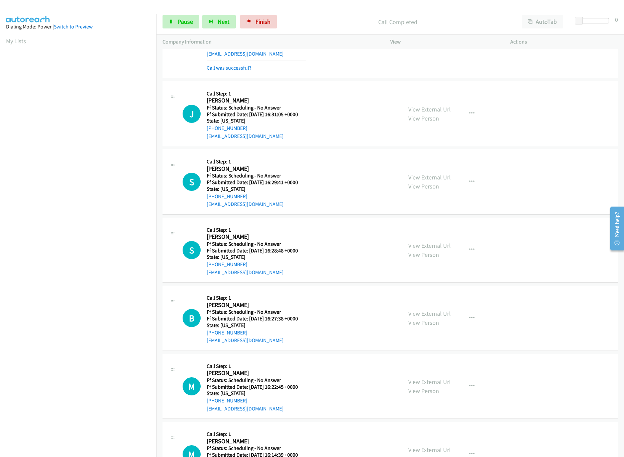
click at [424, 113] on div "View External Url View Person" at bounding box center [430, 114] width 43 height 18
click at [425, 109] on link "View External Url" at bounding box center [430, 109] width 43 height 8
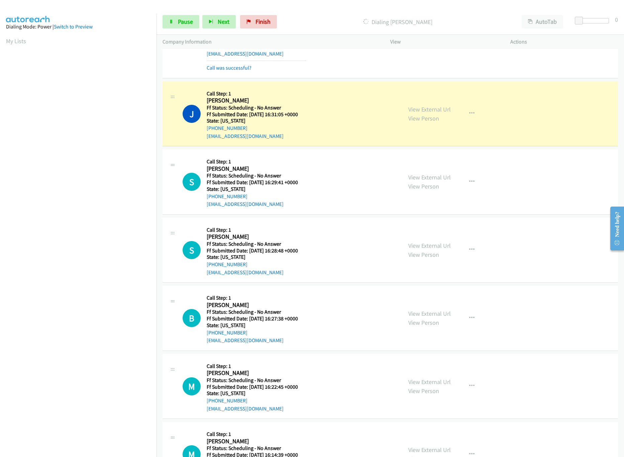
click at [333, 13] on div "Start Calls Pause Next Finish Dialing Johny Kwan AutoTab AutoTab 0" at bounding box center [391, 22] width 468 height 26
click at [433, 176] on link "View External Url" at bounding box center [430, 177] width 43 height 8
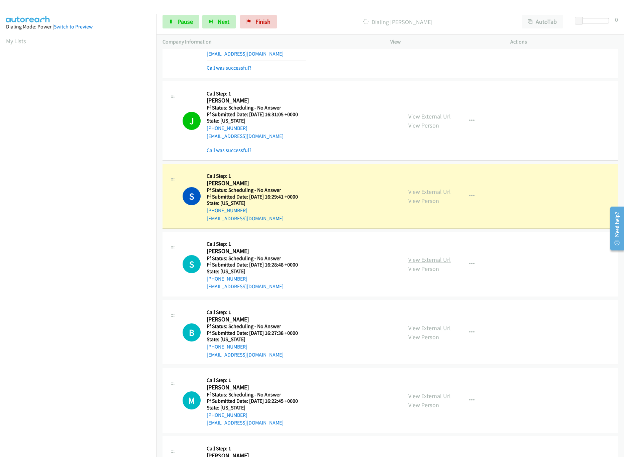
click at [423, 258] on link "View External Url" at bounding box center [430, 260] width 43 height 8
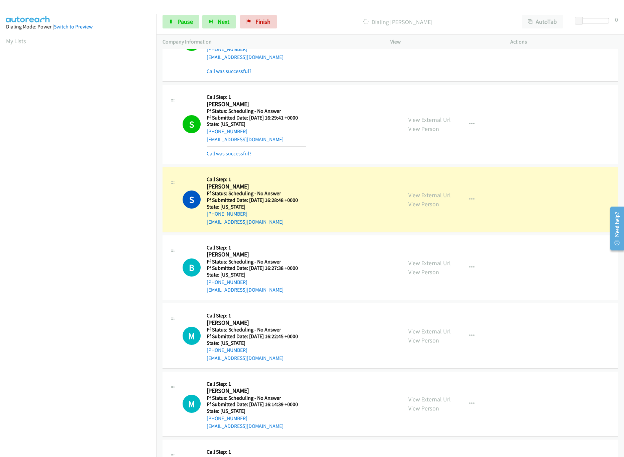
scroll to position [267, 0]
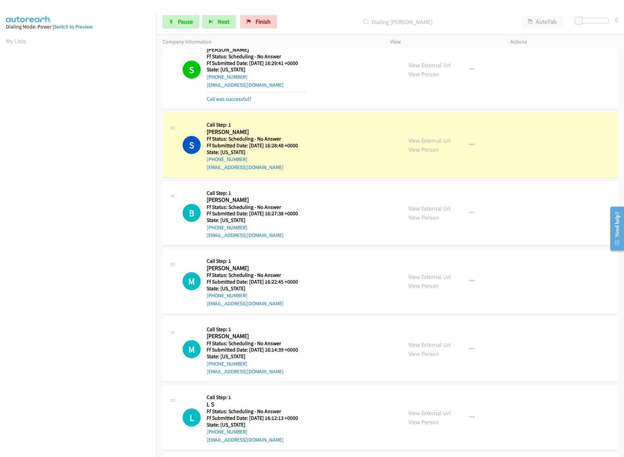
click at [316, 183] on div "B Callback Scheduled Call Step: 1 Brandy Tezak Shapiro America/New_York Ff Stat…" at bounding box center [391, 213] width 456 height 65
click at [425, 210] on link "View External Url" at bounding box center [430, 208] width 43 height 8
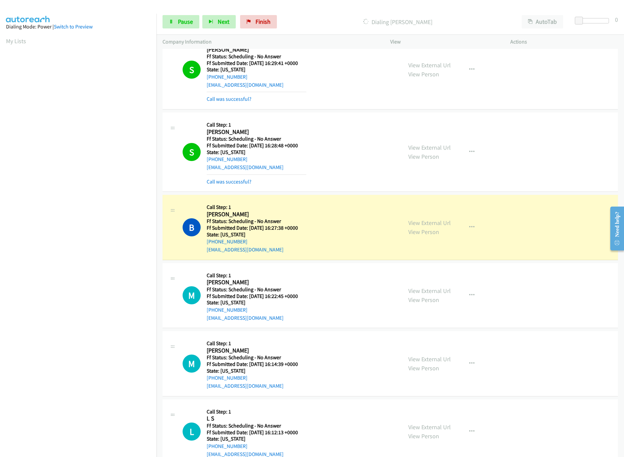
scroll to position [402, 0]
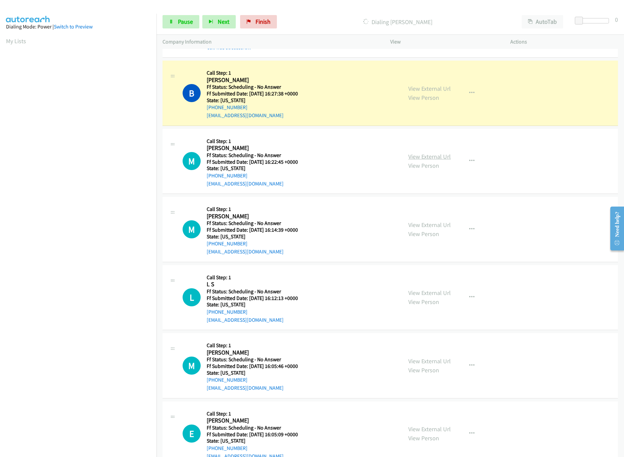
click at [421, 158] on link "View External Url" at bounding box center [430, 157] width 43 height 8
drag, startPoint x: 297, startPoint y: 81, endPoint x: 307, endPoint y: 57, distance: 25.5
click at [297, 81] on h2 "Brandy Tezak Shapiro" at bounding box center [257, 80] width 100 height 8
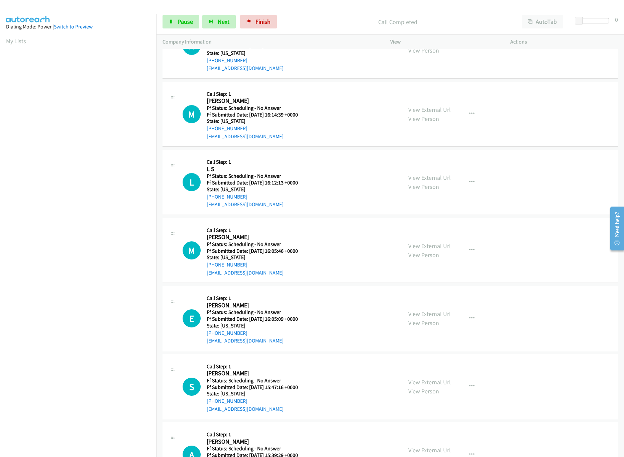
scroll to position [535, 0]
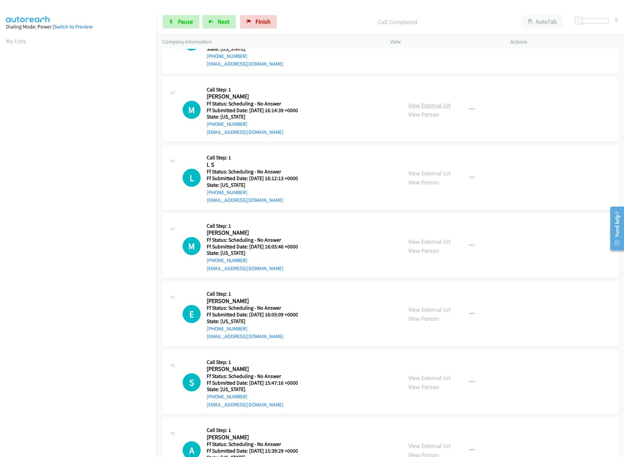
click at [419, 106] on link "View External Url" at bounding box center [430, 105] width 43 height 8
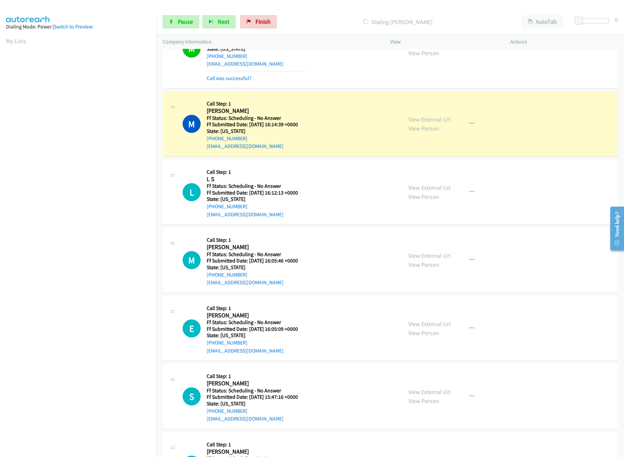
scroll to position [543, 0]
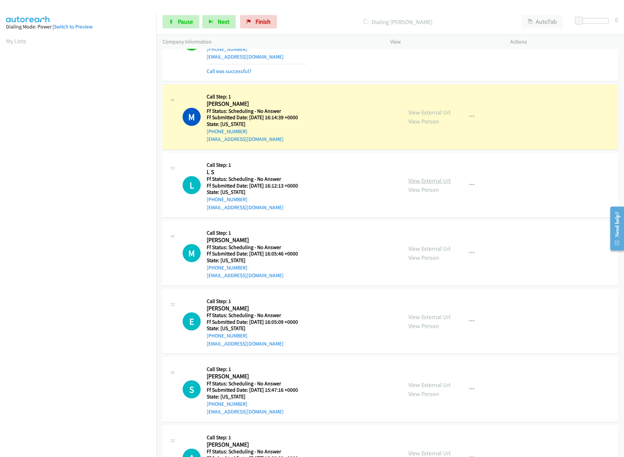
click at [415, 180] on link "View External Url" at bounding box center [430, 181] width 43 height 8
click at [176, 27] on link "Pause" at bounding box center [181, 21] width 37 height 13
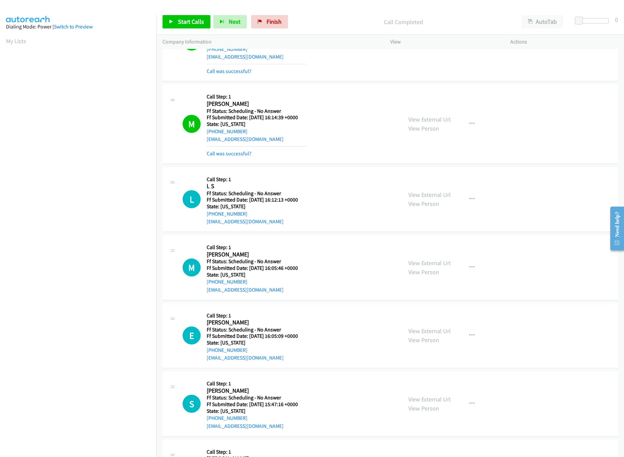
click at [52, 416] on nav "Dialing Mode: Power | Switch to Preview My Lists" at bounding box center [78, 242] width 157 height 457
click at [272, 25] on link "Finish" at bounding box center [269, 21] width 37 height 13
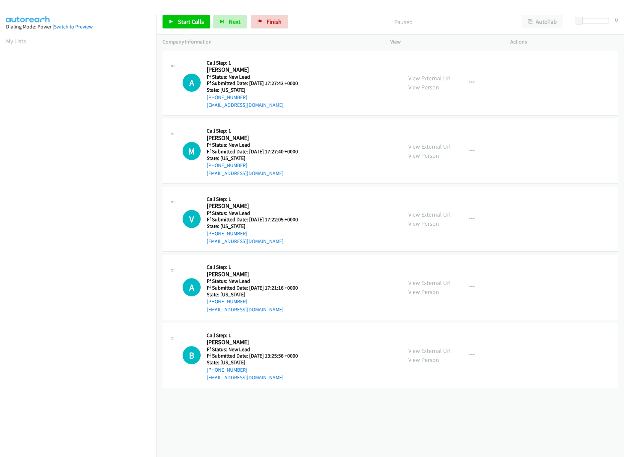
click at [437, 75] on link "View External Url" at bounding box center [430, 78] width 43 height 8
click at [201, 28] on link "Start Calls" at bounding box center [187, 21] width 48 height 13
click at [434, 148] on link "View External Url" at bounding box center [430, 147] width 43 height 8
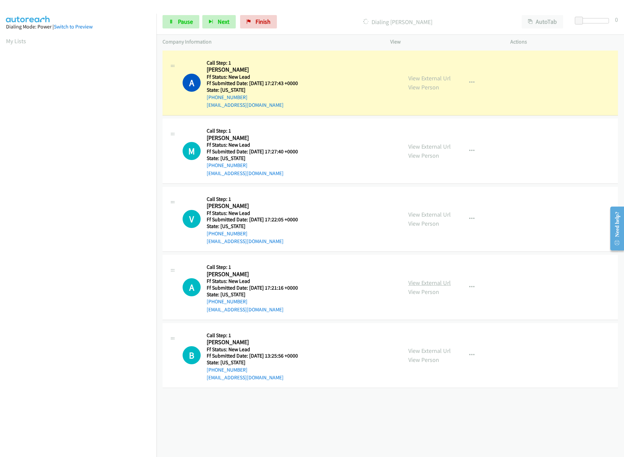
click at [417, 284] on link "View External Url" at bounding box center [430, 283] width 43 height 8
click at [430, 212] on link "View External Url" at bounding box center [430, 215] width 43 height 8
click at [588, 19] on div at bounding box center [594, 20] width 31 height 5
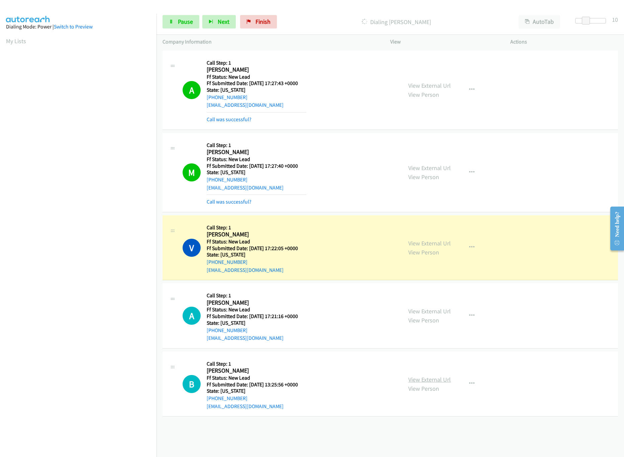
click at [413, 378] on link "View External Url" at bounding box center [430, 380] width 43 height 8
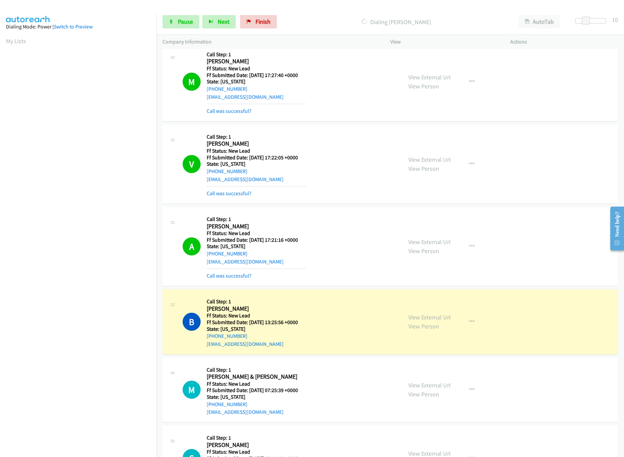
scroll to position [139, 0]
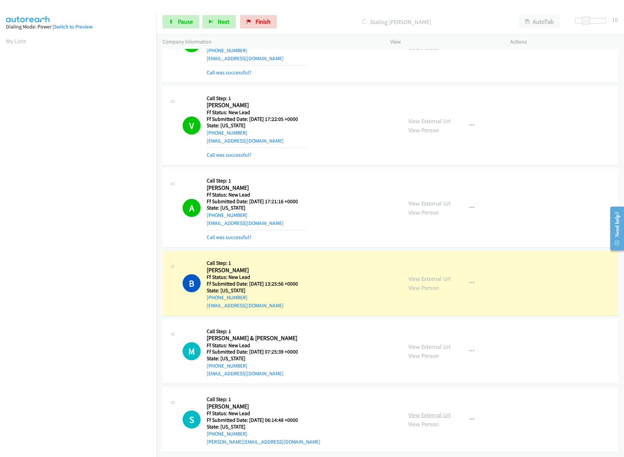
click at [417, 411] on link "View External Url" at bounding box center [430, 415] width 43 height 8
click at [426, 343] on link "View External Url" at bounding box center [430, 347] width 43 height 8
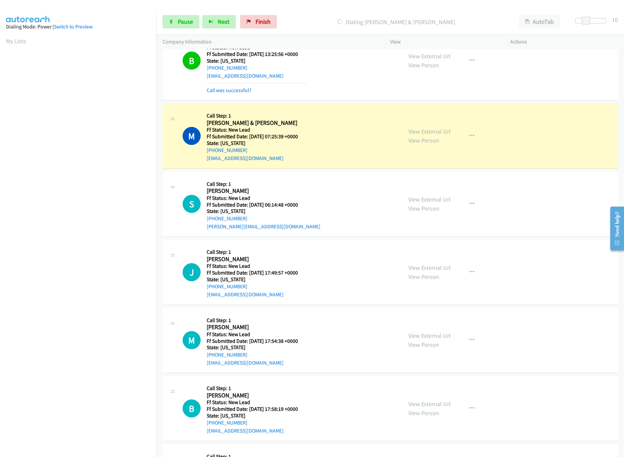
scroll to position [291, 0]
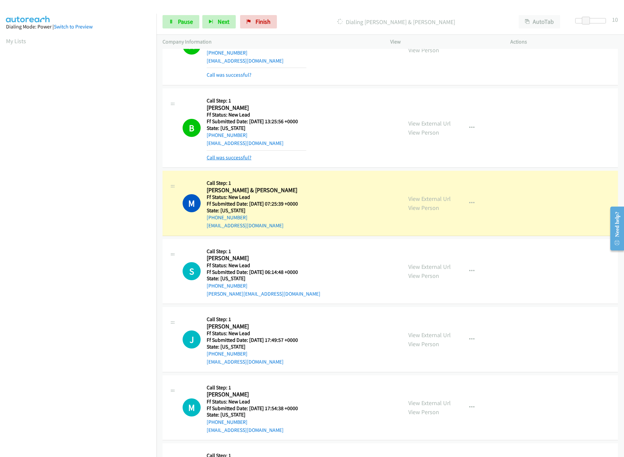
click at [239, 160] on link "Call was successful?" at bounding box center [229, 157] width 45 height 6
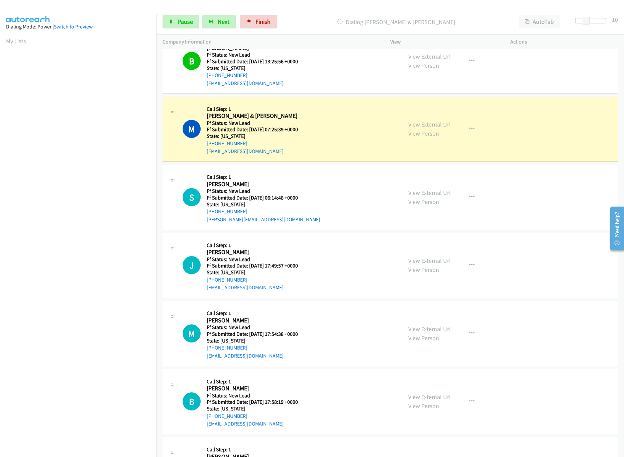
scroll to position [412, 0]
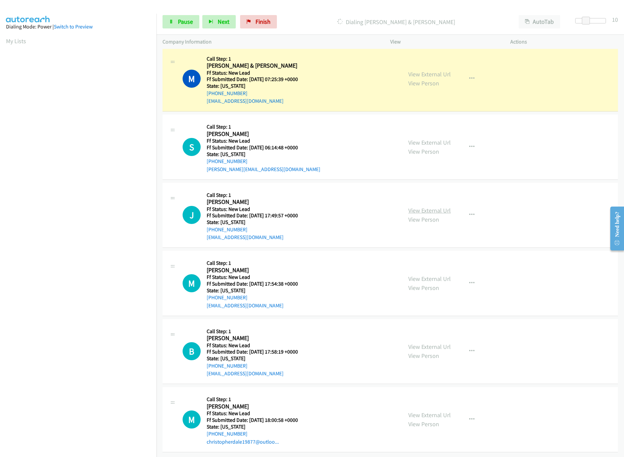
click at [424, 206] on link "View External Url" at bounding box center [430, 210] width 43 height 8
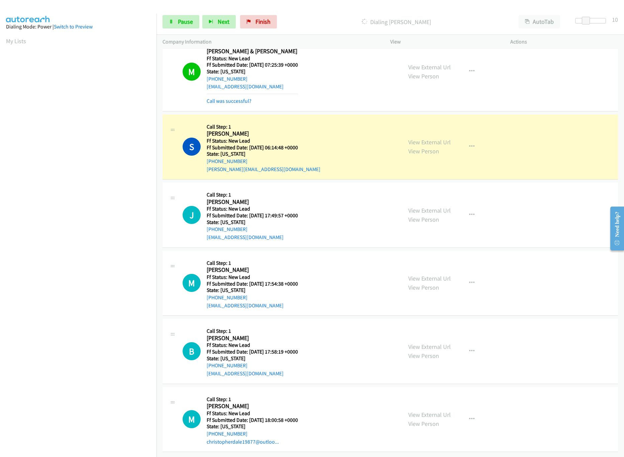
scroll to position [426, 0]
click at [238, 98] on link "Call was successful?" at bounding box center [229, 101] width 45 height 6
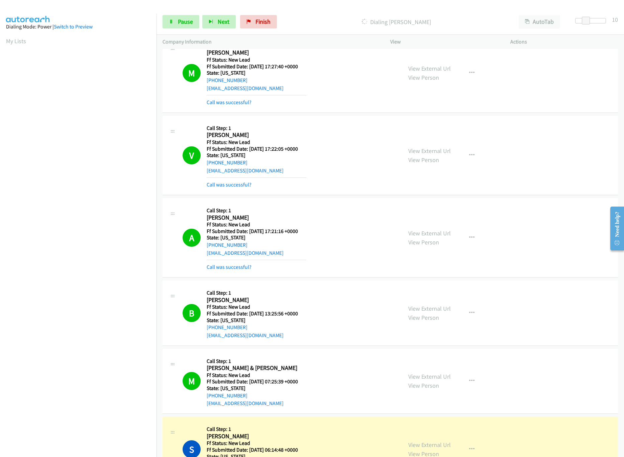
scroll to position [77, 0]
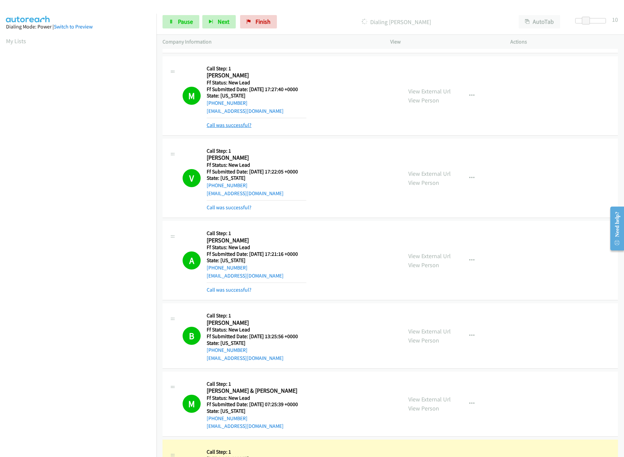
click at [215, 124] on link "Call was successful?" at bounding box center [229, 125] width 45 height 6
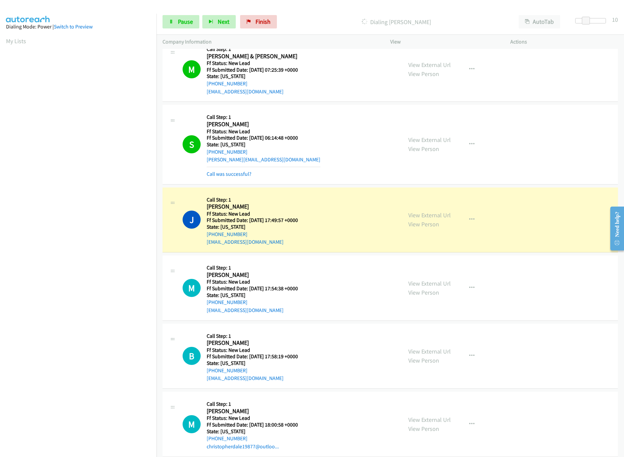
scroll to position [412, 0]
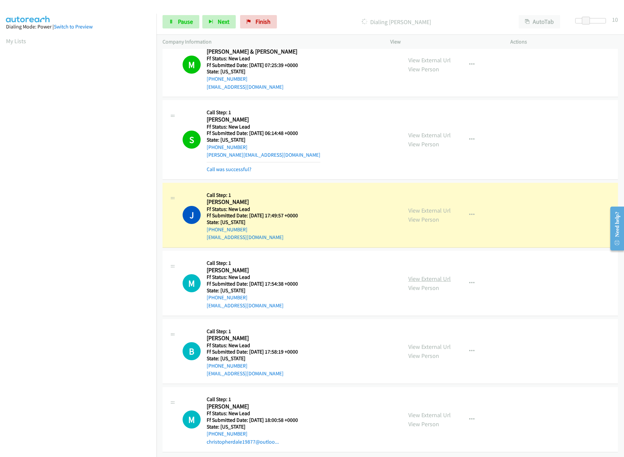
click at [434, 275] on link "View External Url" at bounding box center [430, 279] width 43 height 8
click at [411, 343] on link "View External Url" at bounding box center [430, 347] width 43 height 8
drag, startPoint x: 584, startPoint y: 20, endPoint x: 546, endPoint y: 12, distance: 38.3
click at [546, 12] on div "Start Calls Pause Next Finish Dialing Jillian Grabarczyk AutoTab AutoTab 0" at bounding box center [391, 22] width 468 height 26
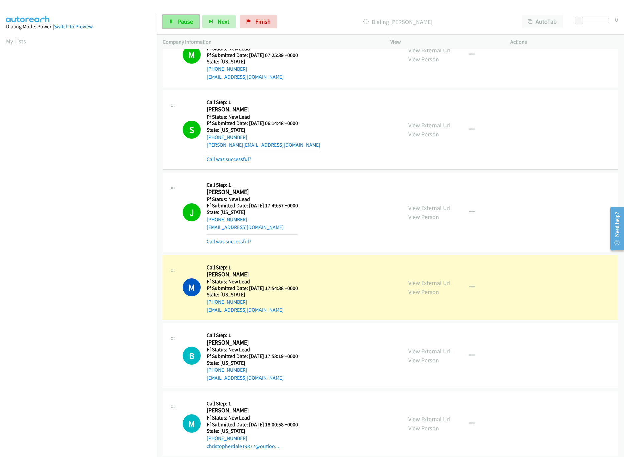
click at [181, 26] on link "Pause" at bounding box center [181, 21] width 37 height 13
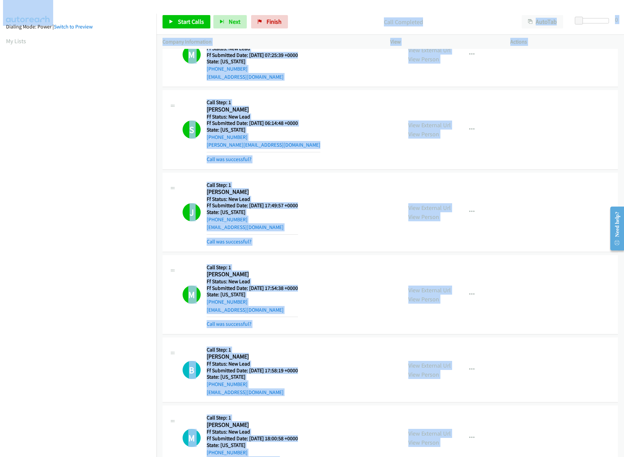
click at [360, 8] on main "Start Calls Pause Next Finish Call Completed AutoTab AutoTab 0 Company Informat…" at bounding box center [312, 16] width 624 height 32
click at [562, 99] on div "S Callback Scheduled Call Step: 1 Staci Wolff Pacific/Honolulu Ff Status: New L…" at bounding box center [391, 129] width 456 height 79
click at [559, 80] on div "M Callback Scheduled Call Step: 1 Michael & Catherine Lang Pacific/Honolulu Ff …" at bounding box center [391, 54] width 456 height 65
click at [460, 15] on div "Call Completed" at bounding box center [403, 21] width 225 height 13
click at [116, 8] on div at bounding box center [309, 13] width 618 height 26
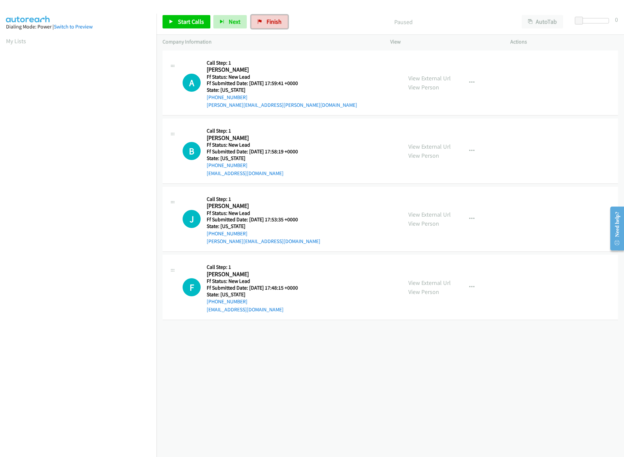
click at [261, 22] on icon at bounding box center [260, 22] width 5 height 5
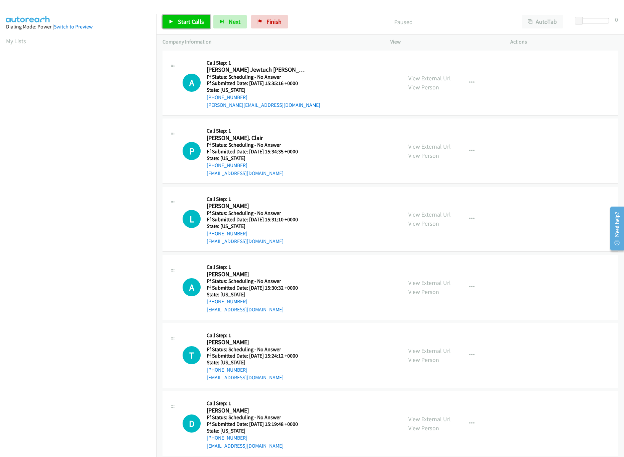
click at [177, 24] on link "Start Calls" at bounding box center [187, 21] width 48 height 13
click at [444, 78] on link "View External Url" at bounding box center [430, 78] width 43 height 8
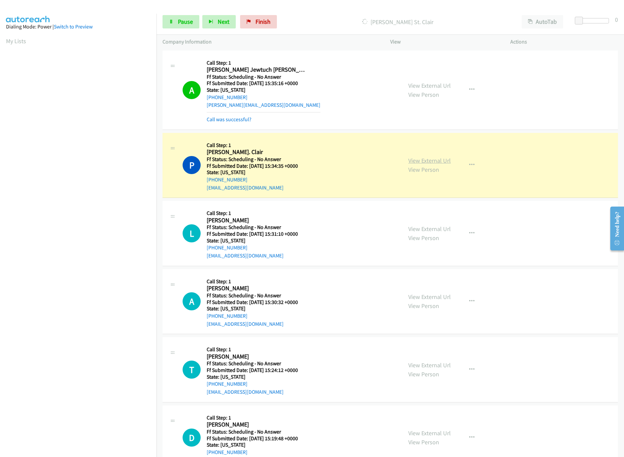
click at [422, 161] on link "View External Url" at bounding box center [430, 161] width 43 height 8
click at [184, 16] on link "Pause" at bounding box center [181, 21] width 37 height 13
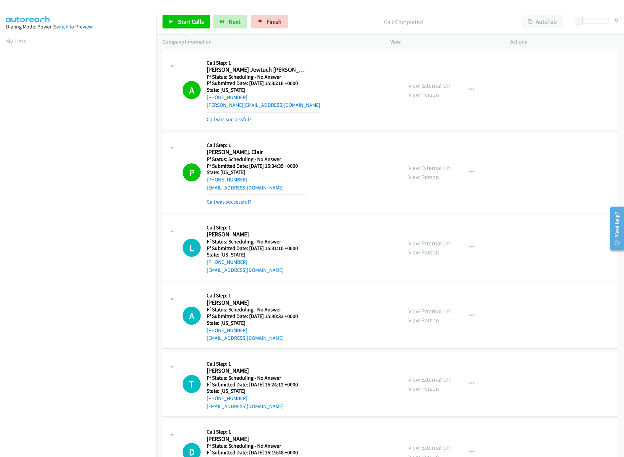
click at [266, 14] on div "Start Calls Pause Next Finish Call Completed AutoTab AutoTab 0" at bounding box center [391, 22] width 468 height 26
click at [268, 25] on link "Finish" at bounding box center [269, 21] width 37 height 13
click at [263, 24] on link "Finish" at bounding box center [269, 21] width 37 height 13
